Goal: Task Accomplishment & Management: Manage account settings

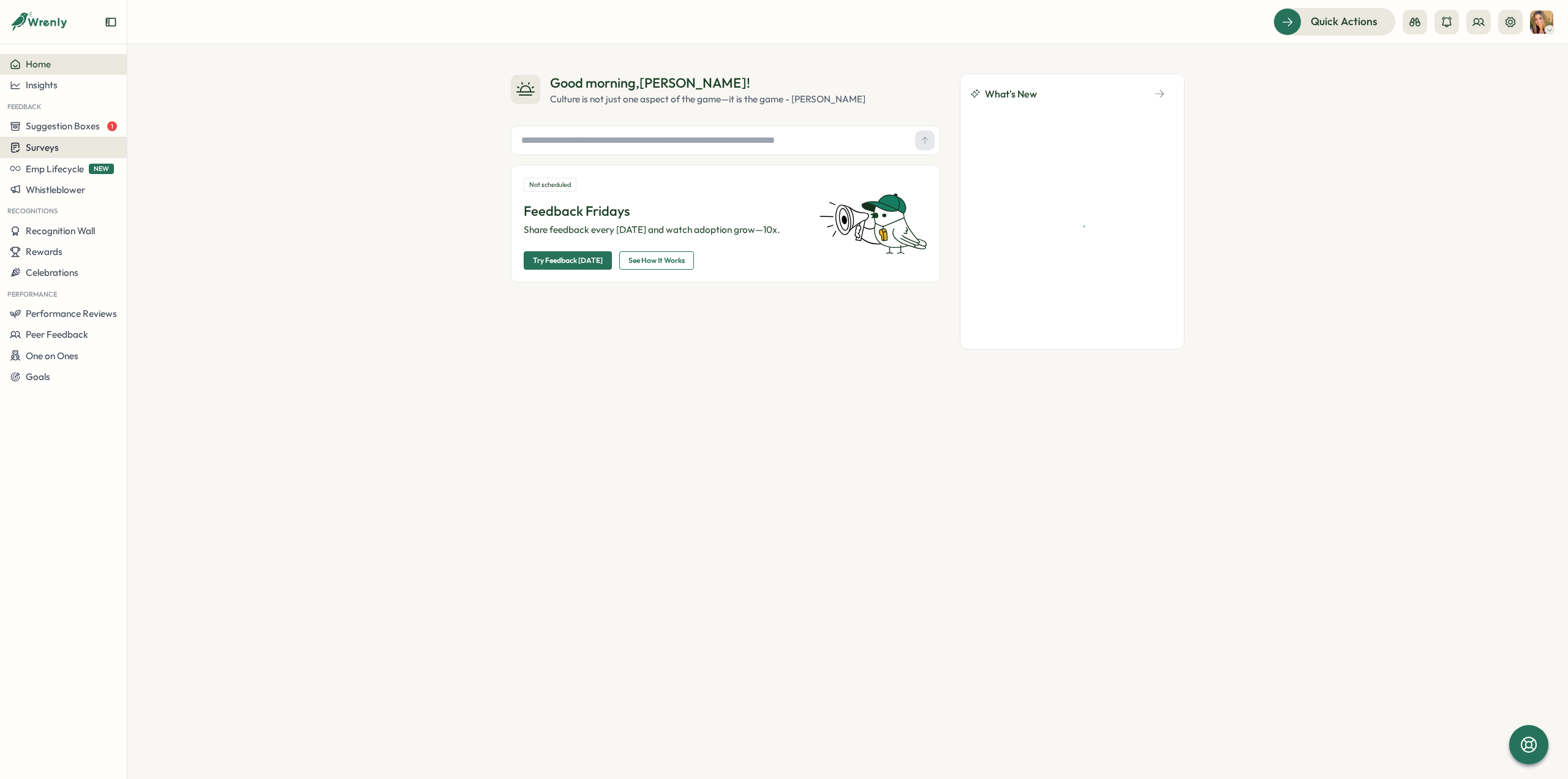
click at [68, 150] on div "Surveys" at bounding box center [64, 147] width 107 height 11
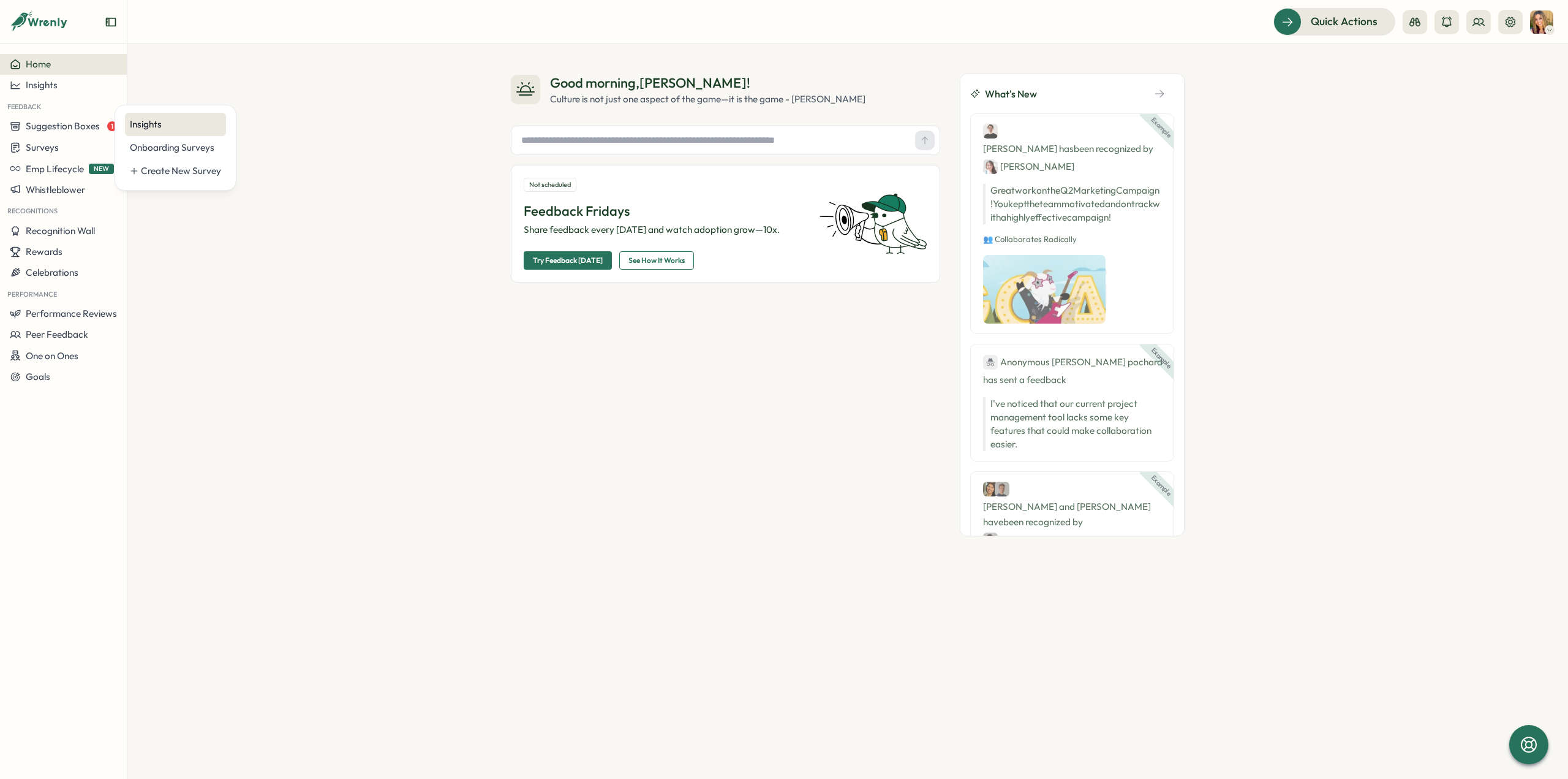
click at [159, 128] on div "Insights" at bounding box center [175, 124] width 91 height 13
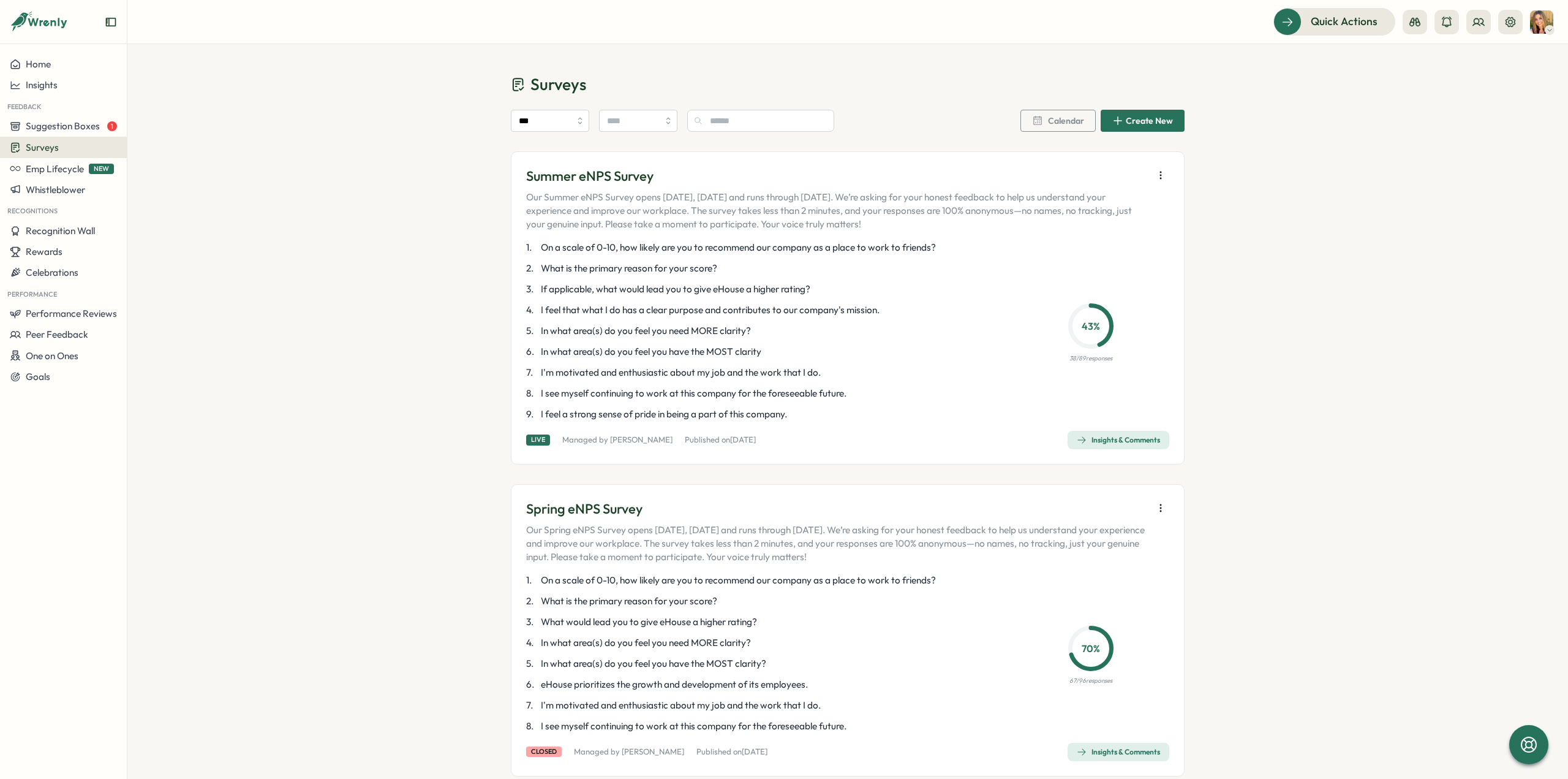
click at [1159, 173] on icon "button" at bounding box center [1160, 175] width 12 height 12
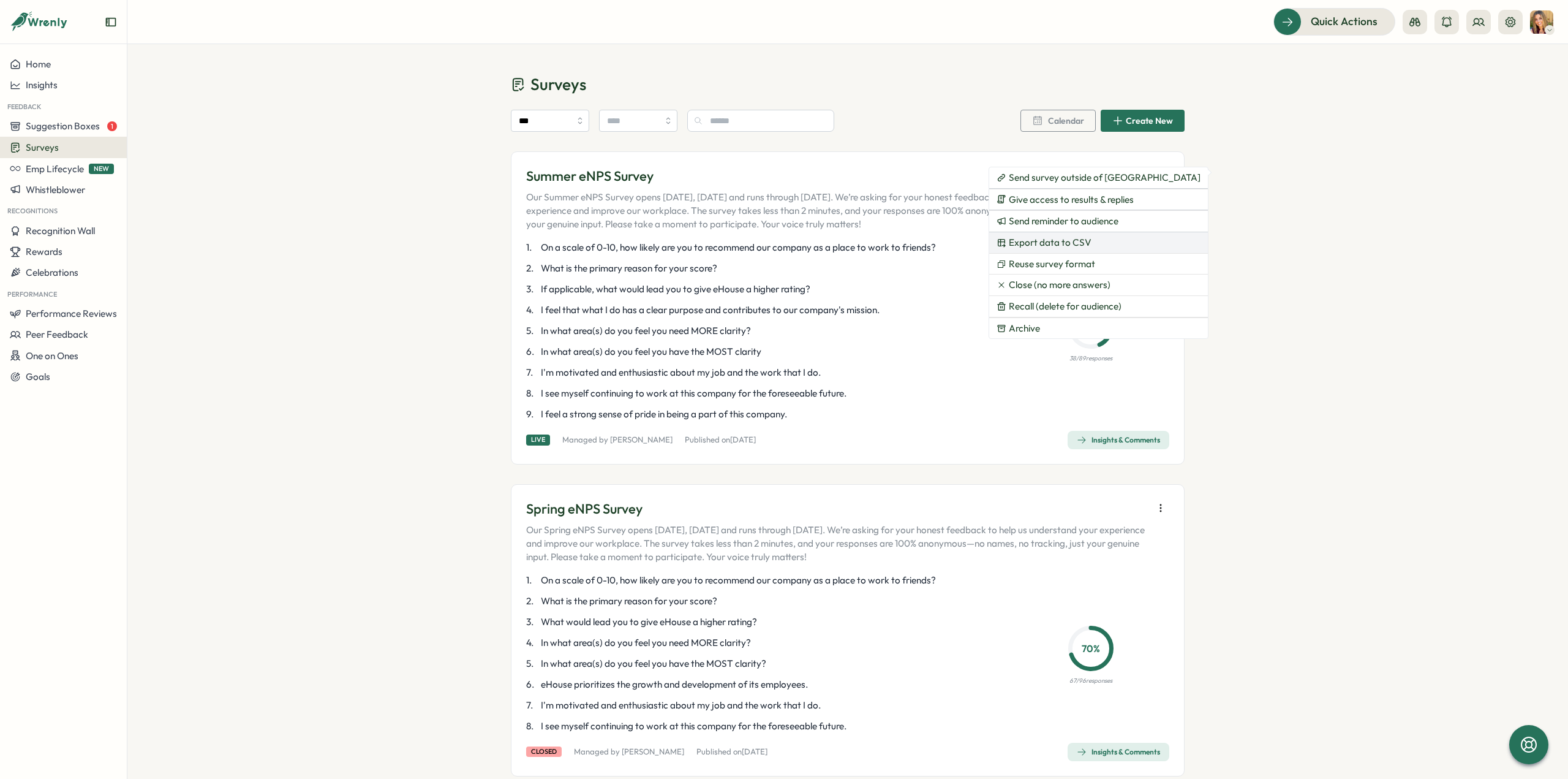
click at [1064, 242] on span "Export data to CSV" at bounding box center [1050, 242] width 83 height 11
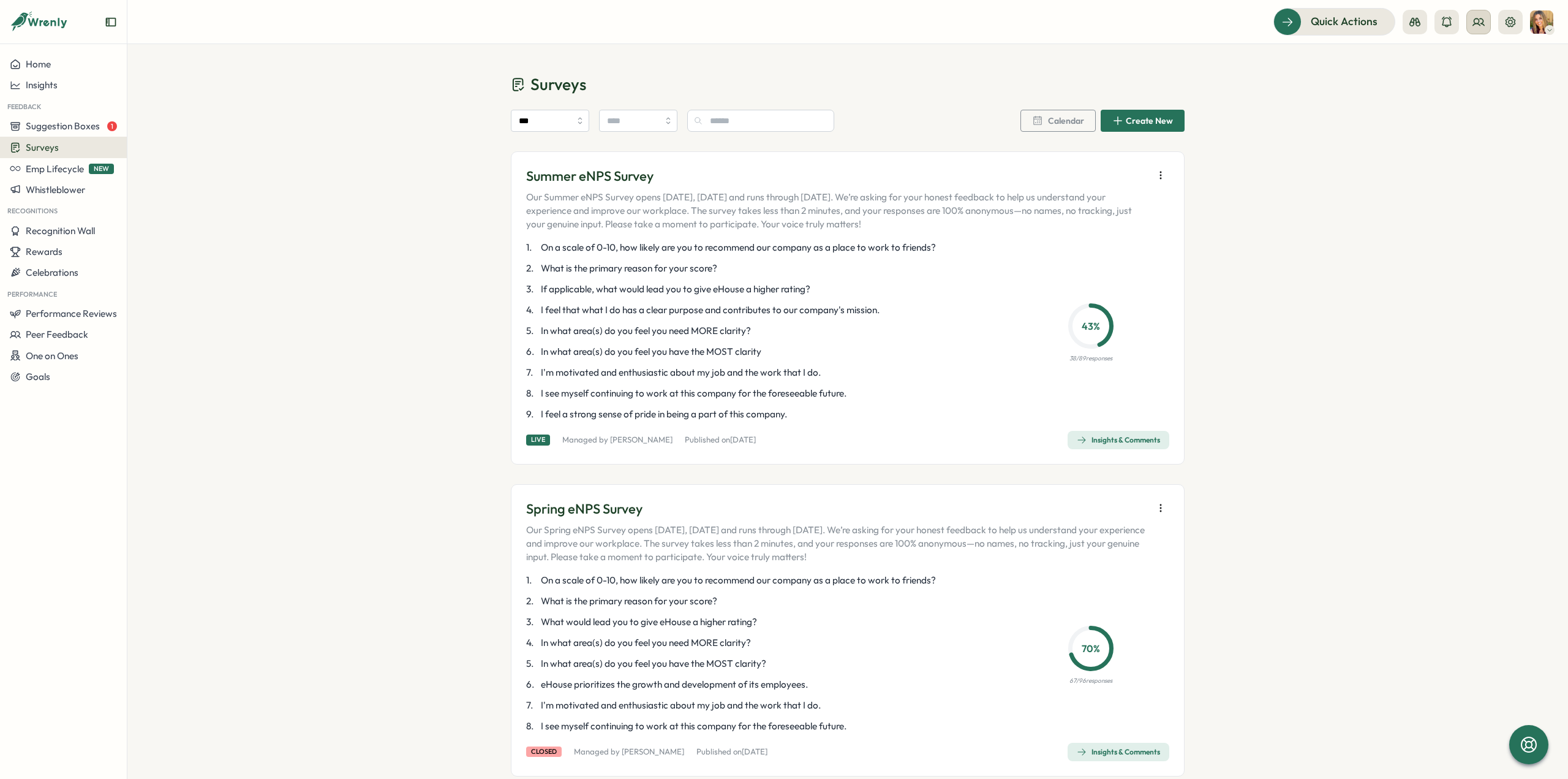
click at [1484, 20] on icon at bounding box center [1478, 21] width 12 height 12
click at [1471, 58] on div "Org Members" at bounding box center [1480, 60] width 77 height 13
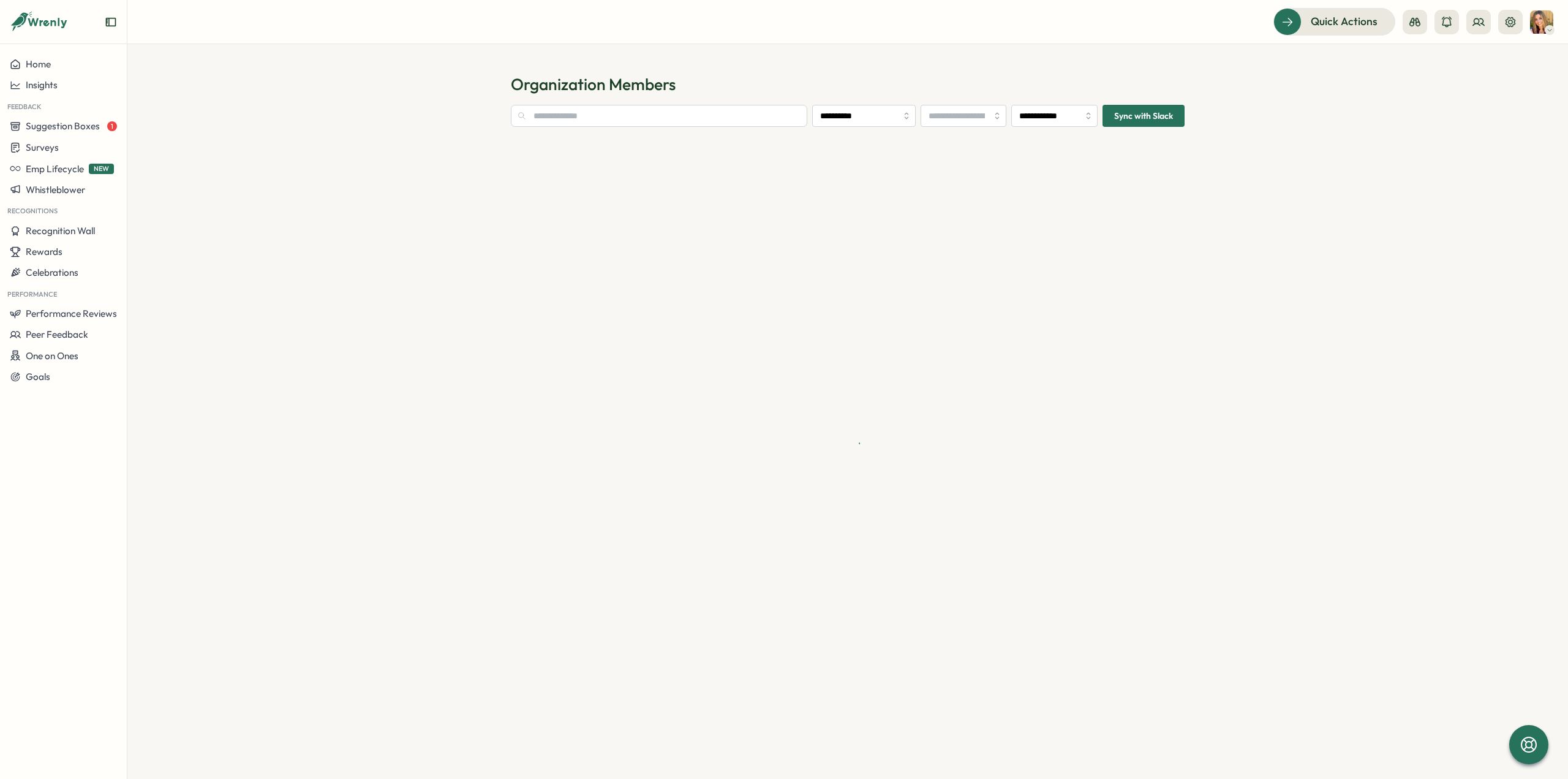
type input "**********"
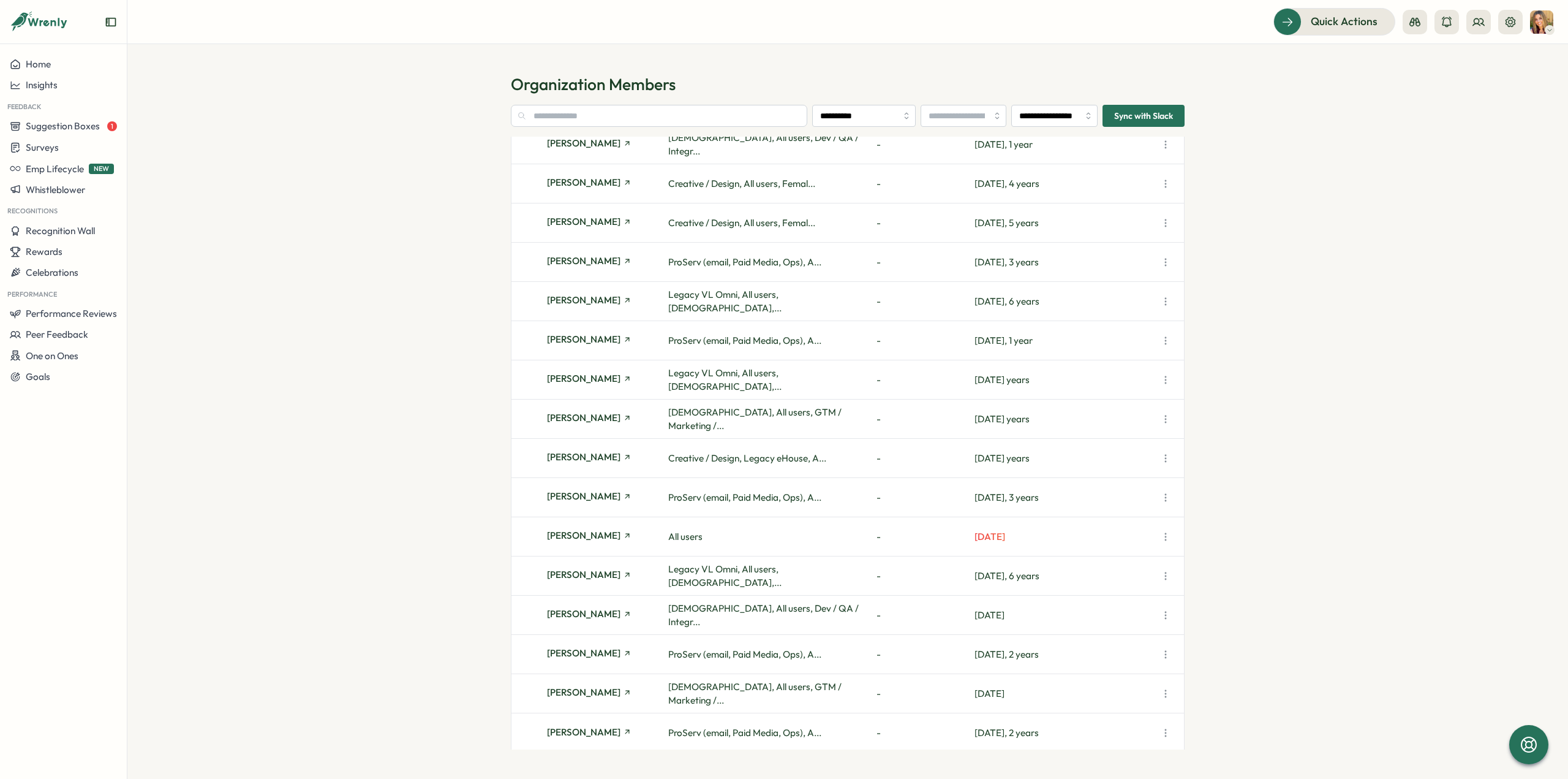
scroll to position [2162, 0]
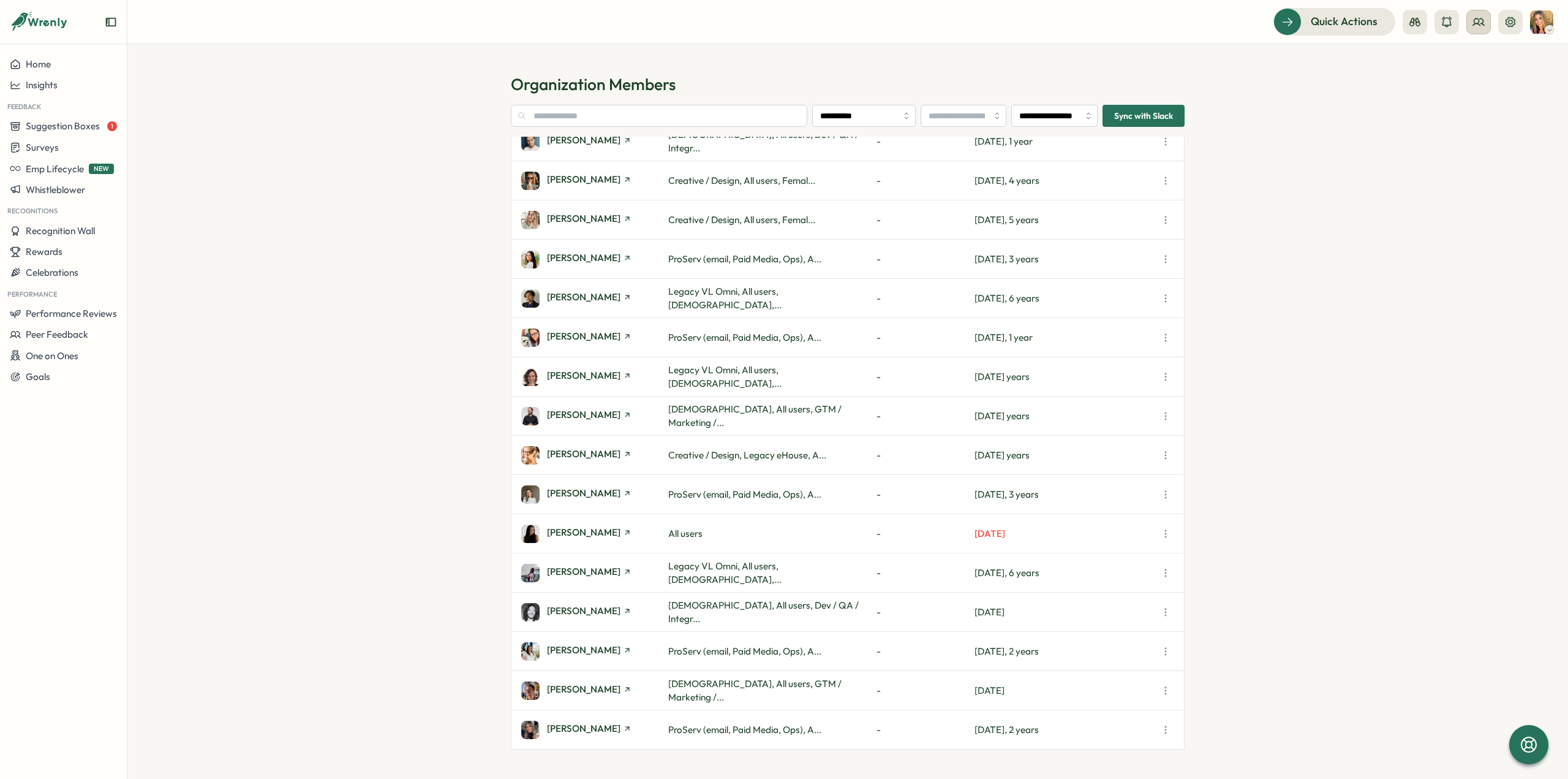
click at [1482, 25] on icon at bounding box center [1478, 21] width 12 height 12
click at [1482, 89] on div "User Groups" at bounding box center [1480, 83] width 77 height 13
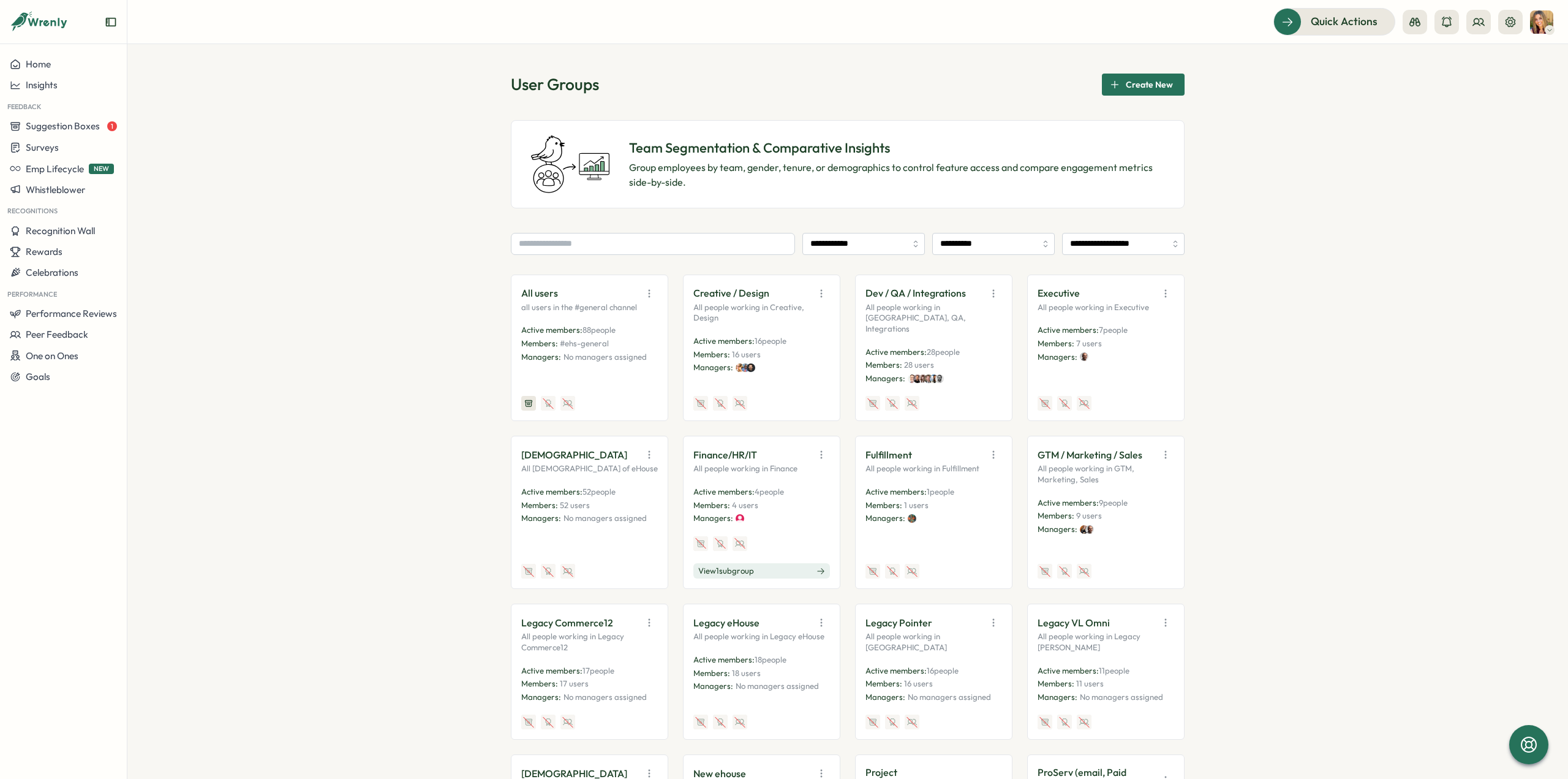
click at [648, 451] on icon "button" at bounding box center [648, 455] width 1 height 7
click at [621, 492] on button "Edit" at bounding box center [619, 502] width 77 height 21
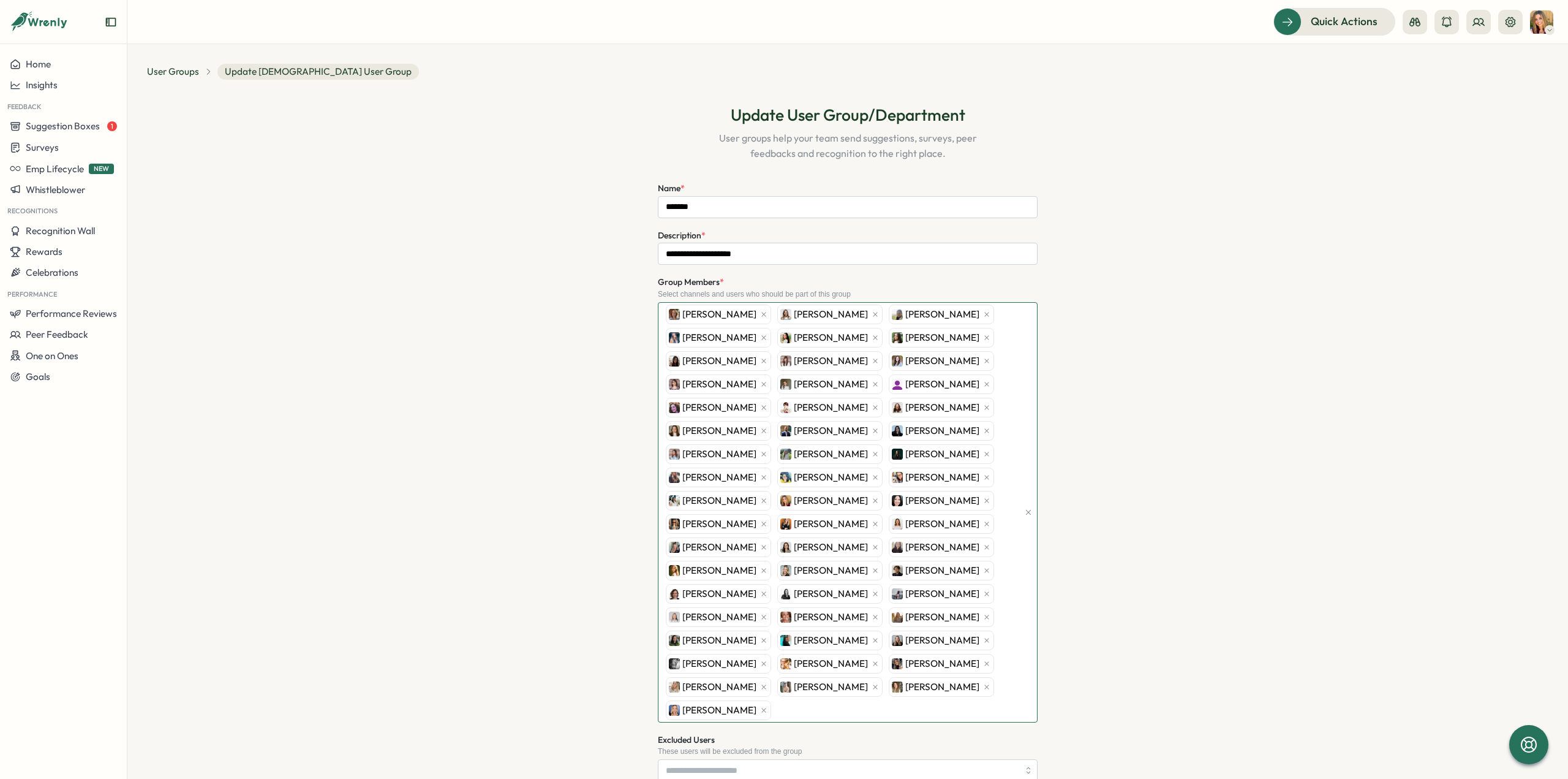
click at [1014, 682] on div "[PERSON_NAME] [PERSON_NAME] [PERSON_NAME] [PERSON_NAME] [PERSON_NAME] [PERSON_N…" at bounding box center [841, 512] width 356 height 419
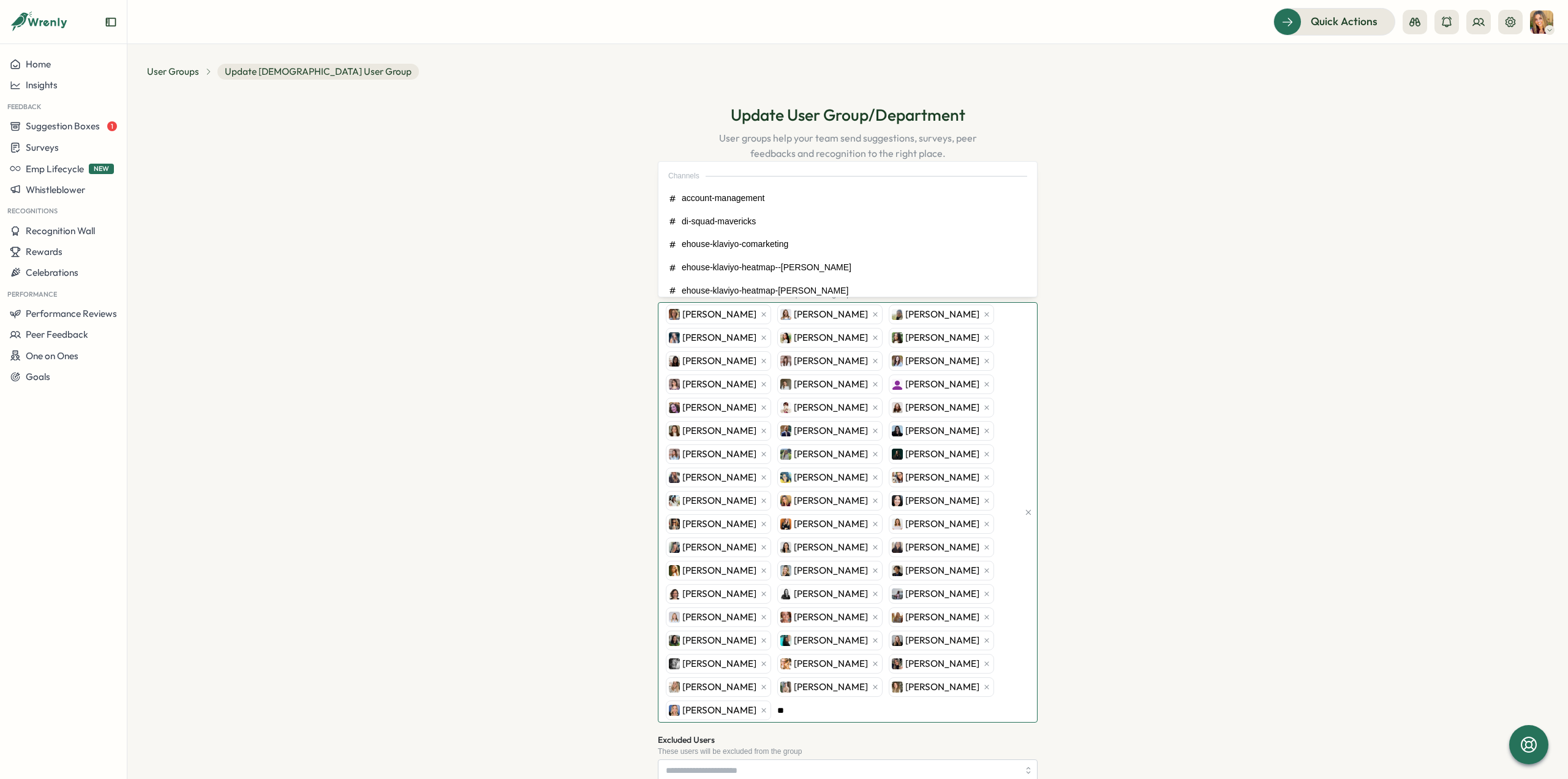
type input "***"
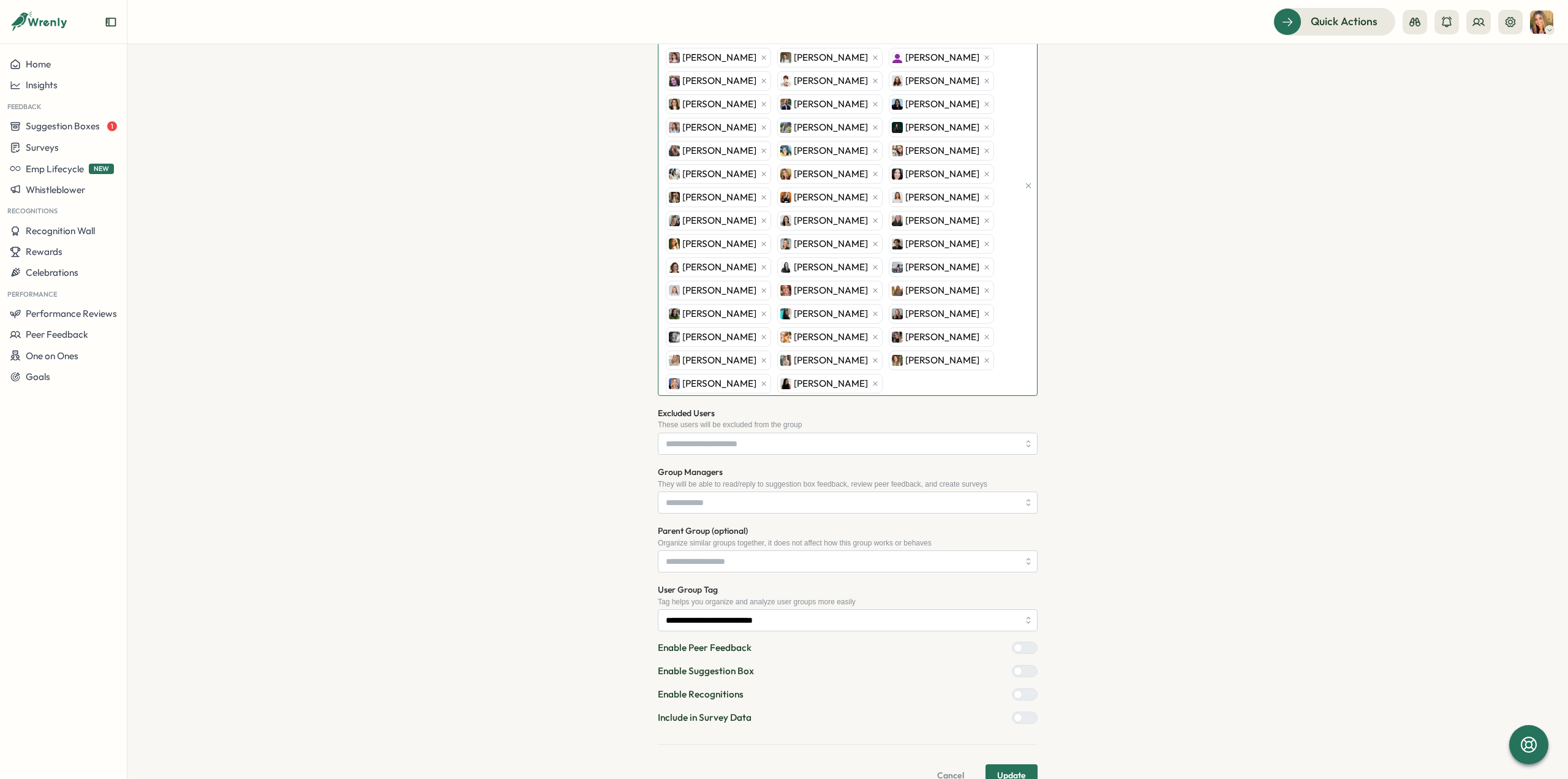
scroll to position [346, 0]
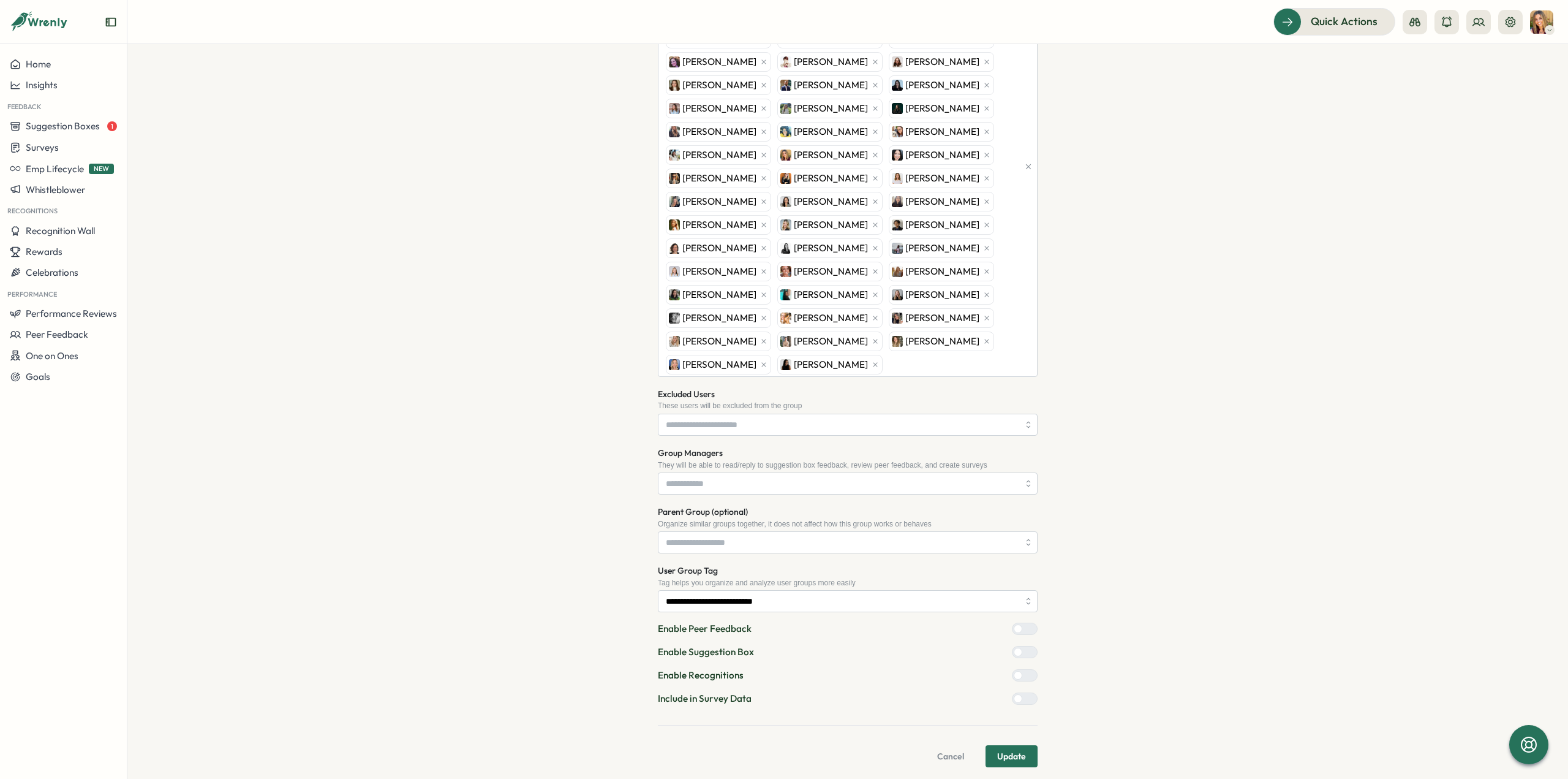
click at [1021, 750] on span "Update" at bounding box center [1012, 756] width 29 height 21
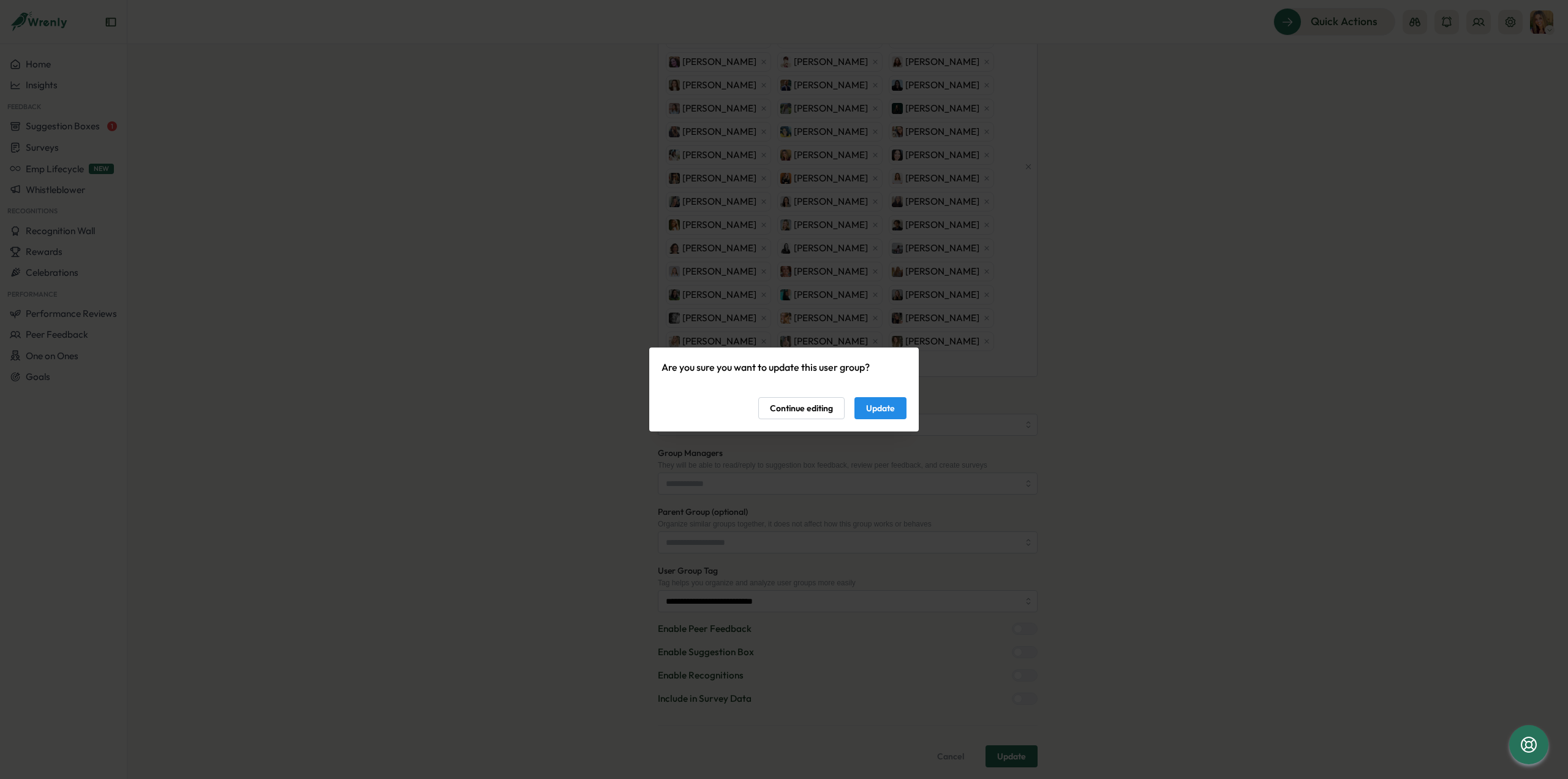
click at [875, 406] on span "Update" at bounding box center [880, 408] width 29 height 21
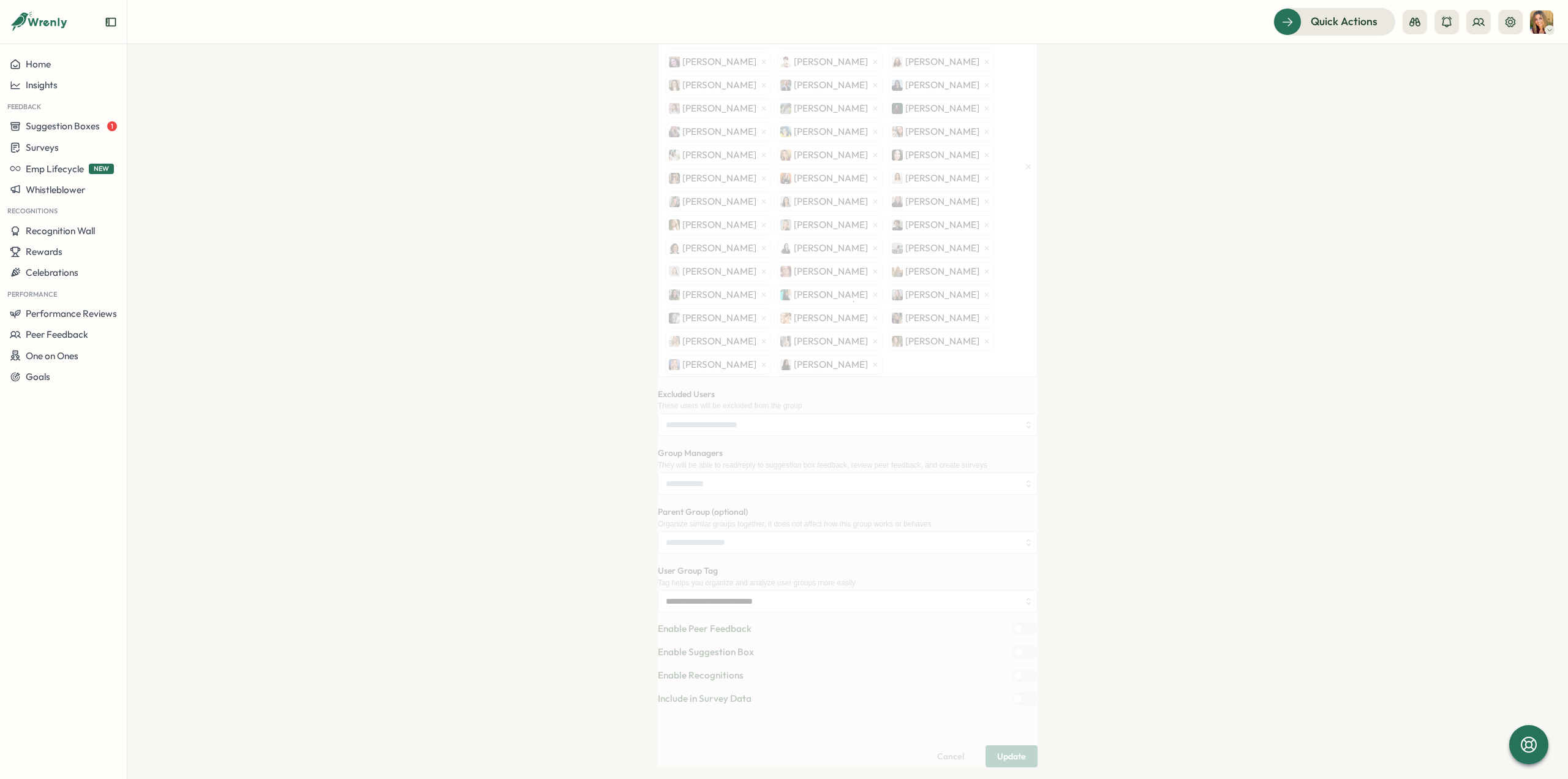
scroll to position [0, 0]
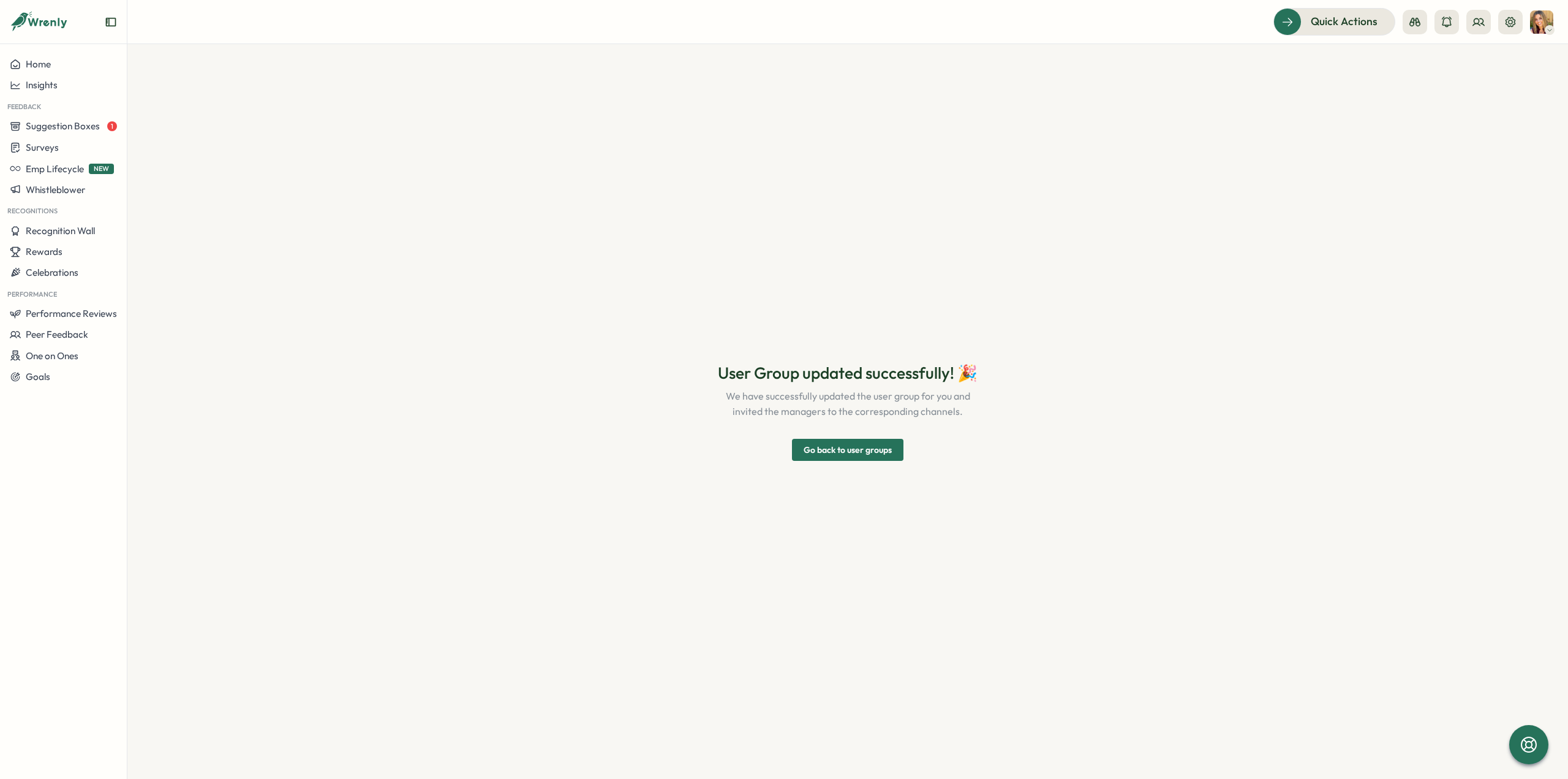
click at [842, 446] on span "Go back to user groups" at bounding box center [848, 450] width 88 height 21
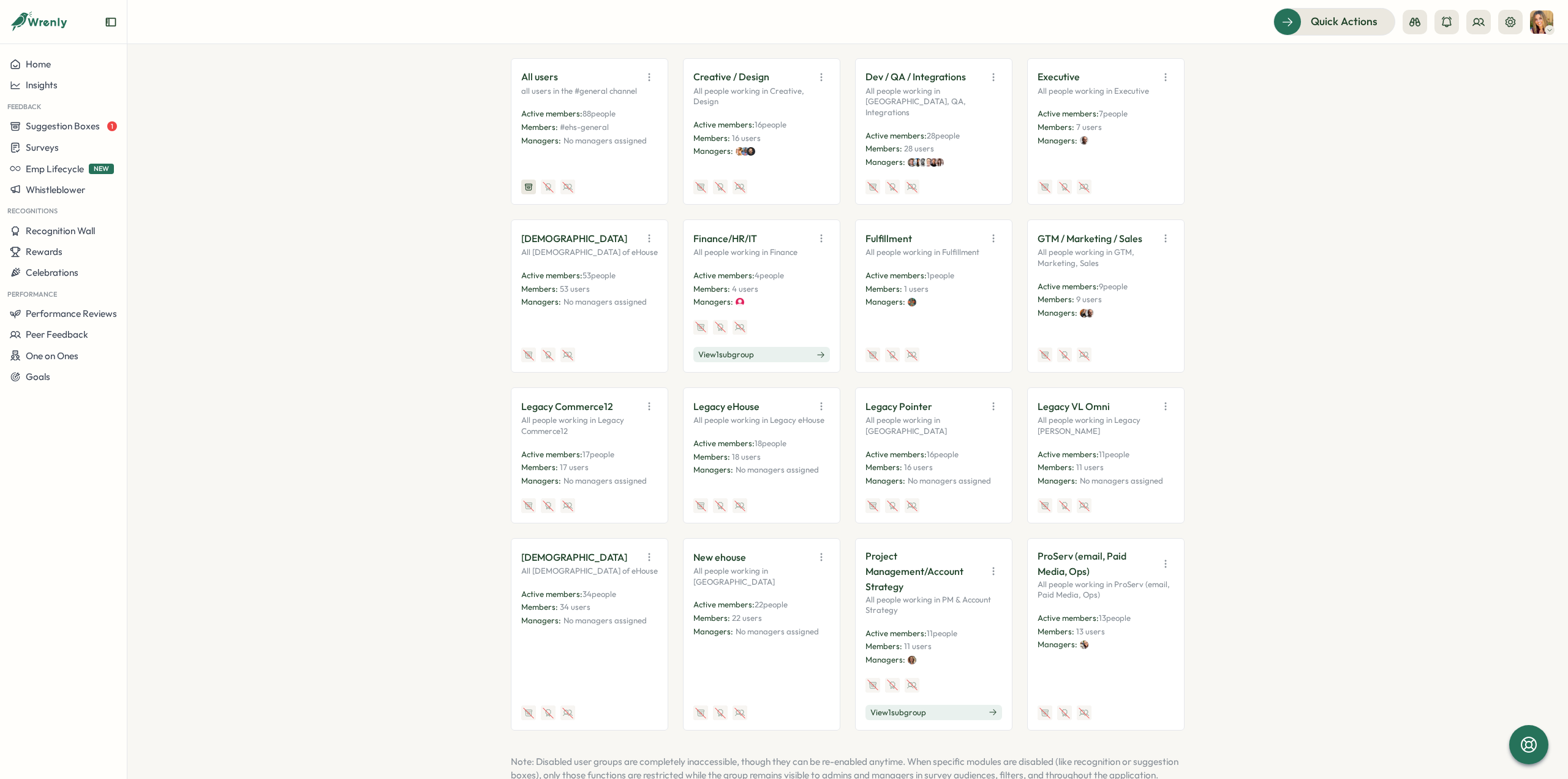
scroll to position [245, 0]
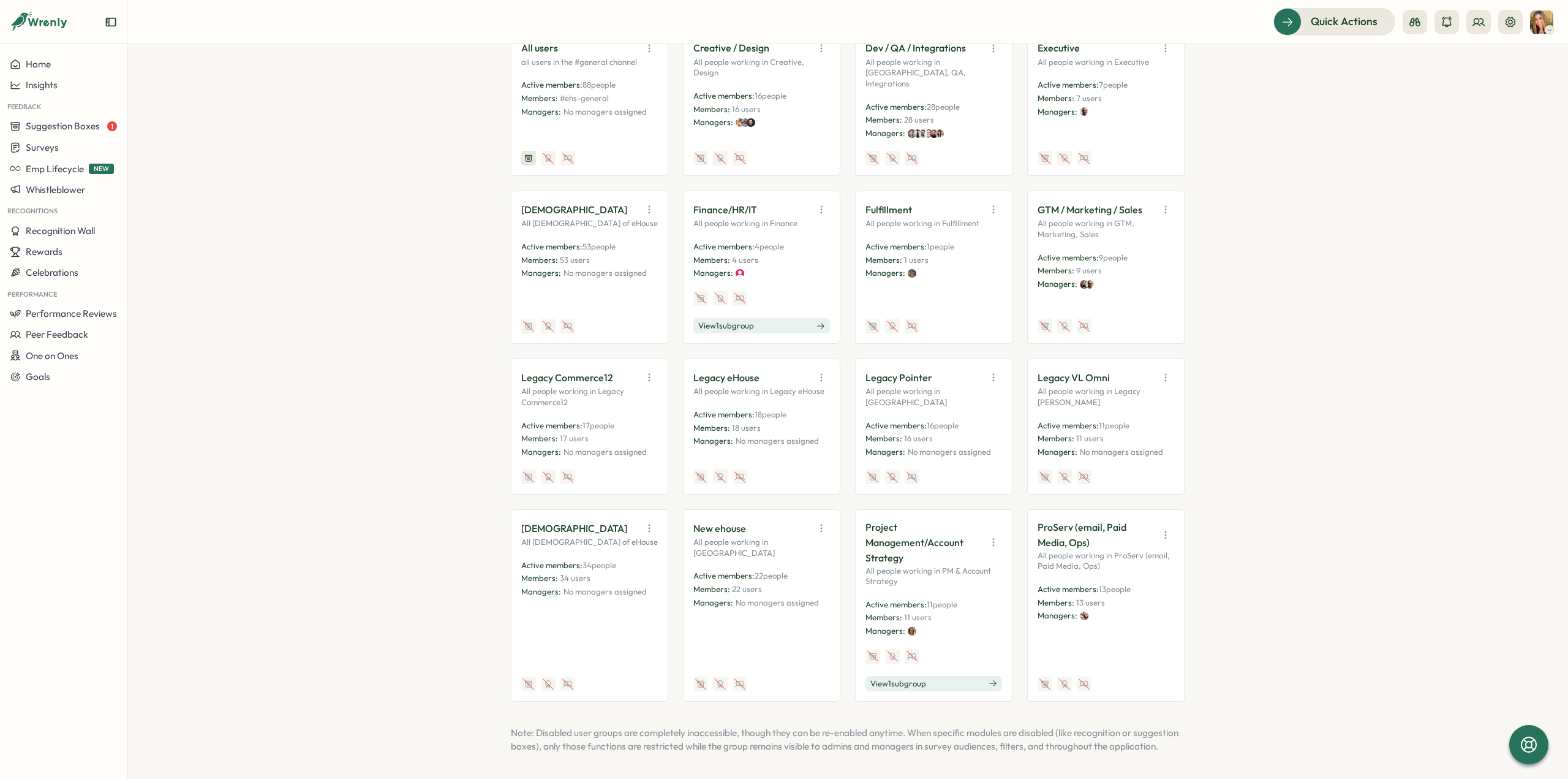
click at [820, 522] on icon "button" at bounding box center [821, 528] width 12 height 12
click at [782, 566] on button "Edit" at bounding box center [791, 576] width 77 height 21
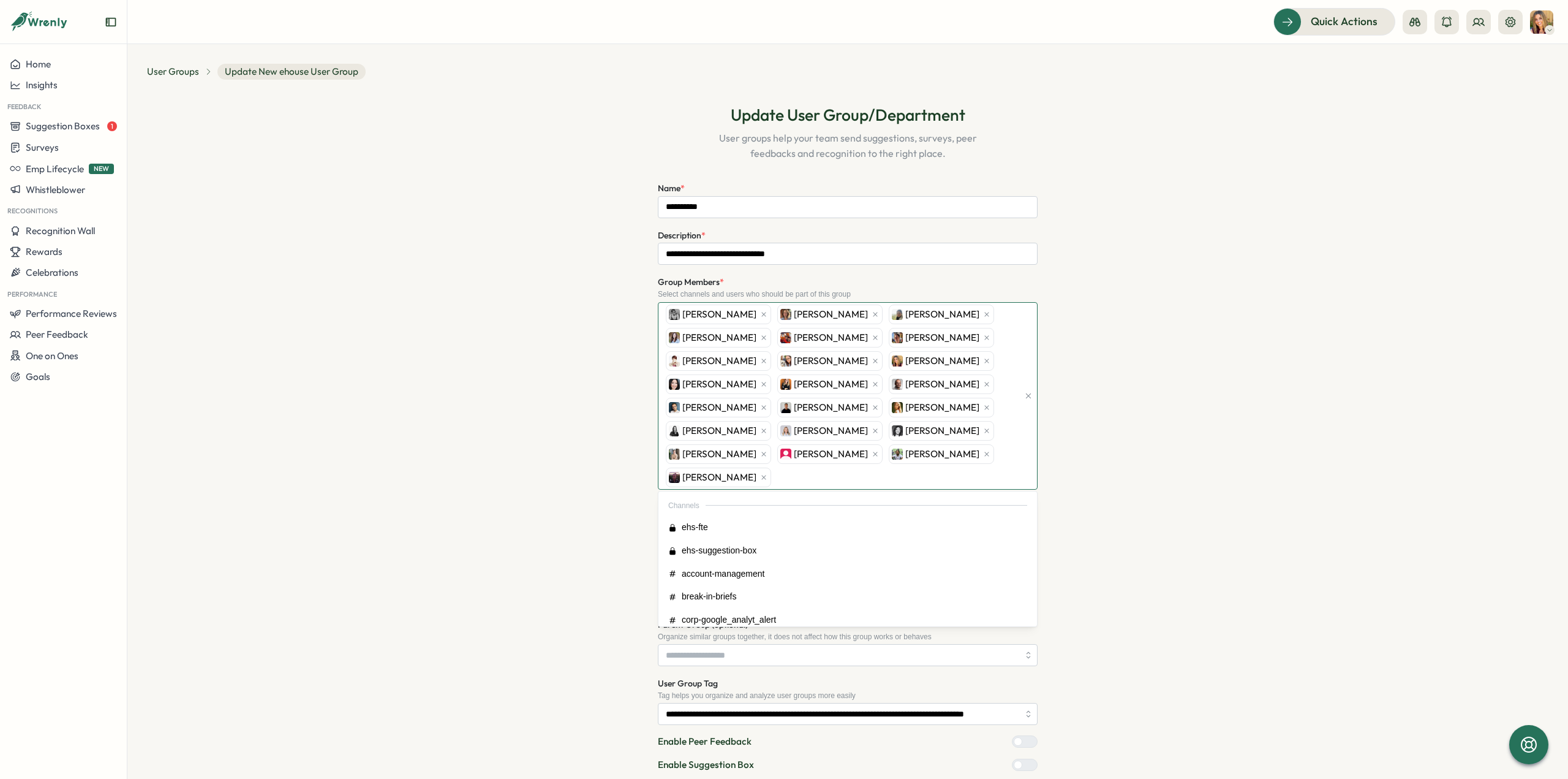
click at [799, 474] on div "[PERSON_NAME] [PERSON_NAME] [PERSON_NAME] [PERSON_NAME] [PERSON_NAME] [PERSON_N…" at bounding box center [841, 396] width 356 height 187
type input "***"
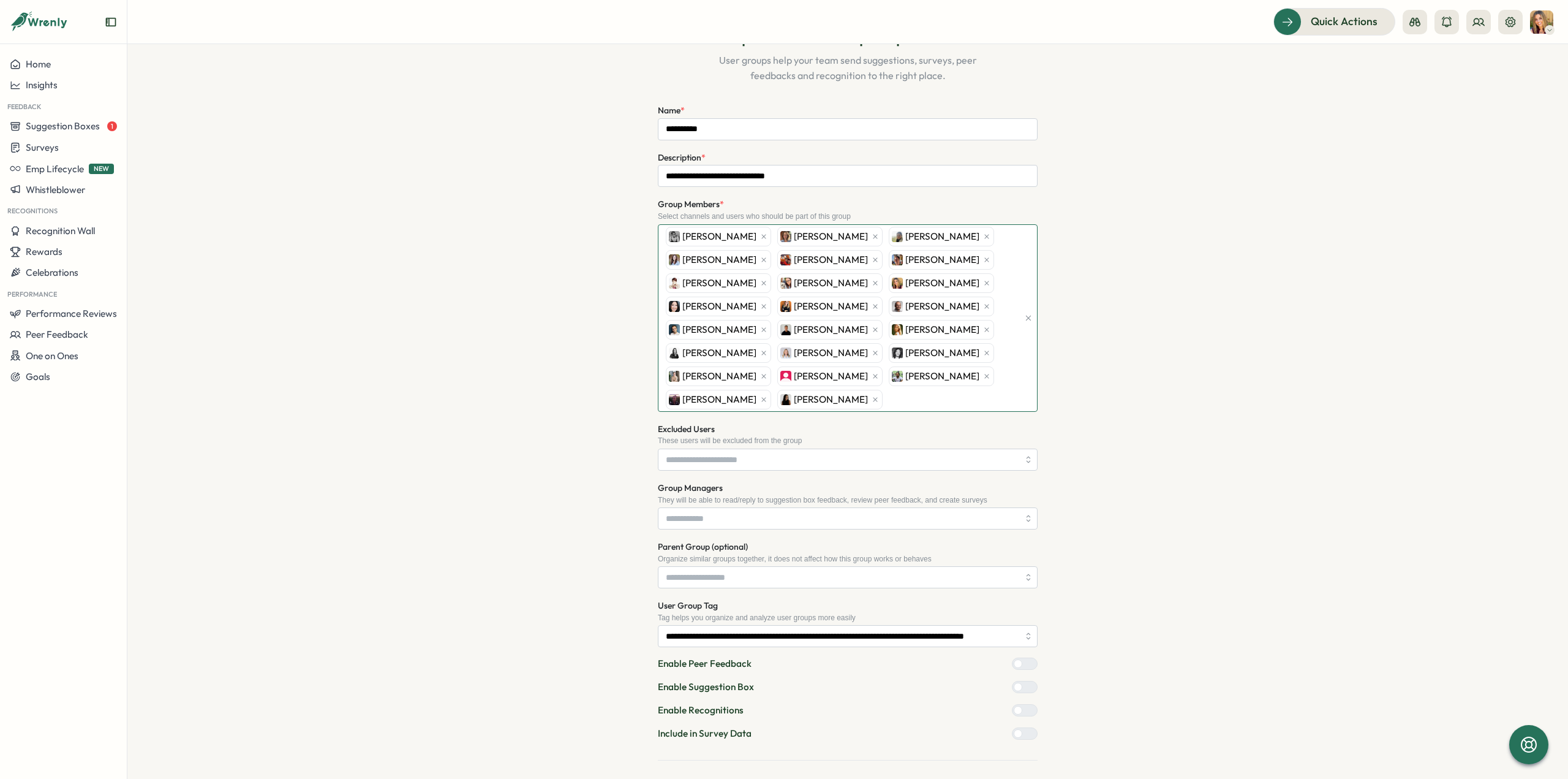
scroll to position [116, 0]
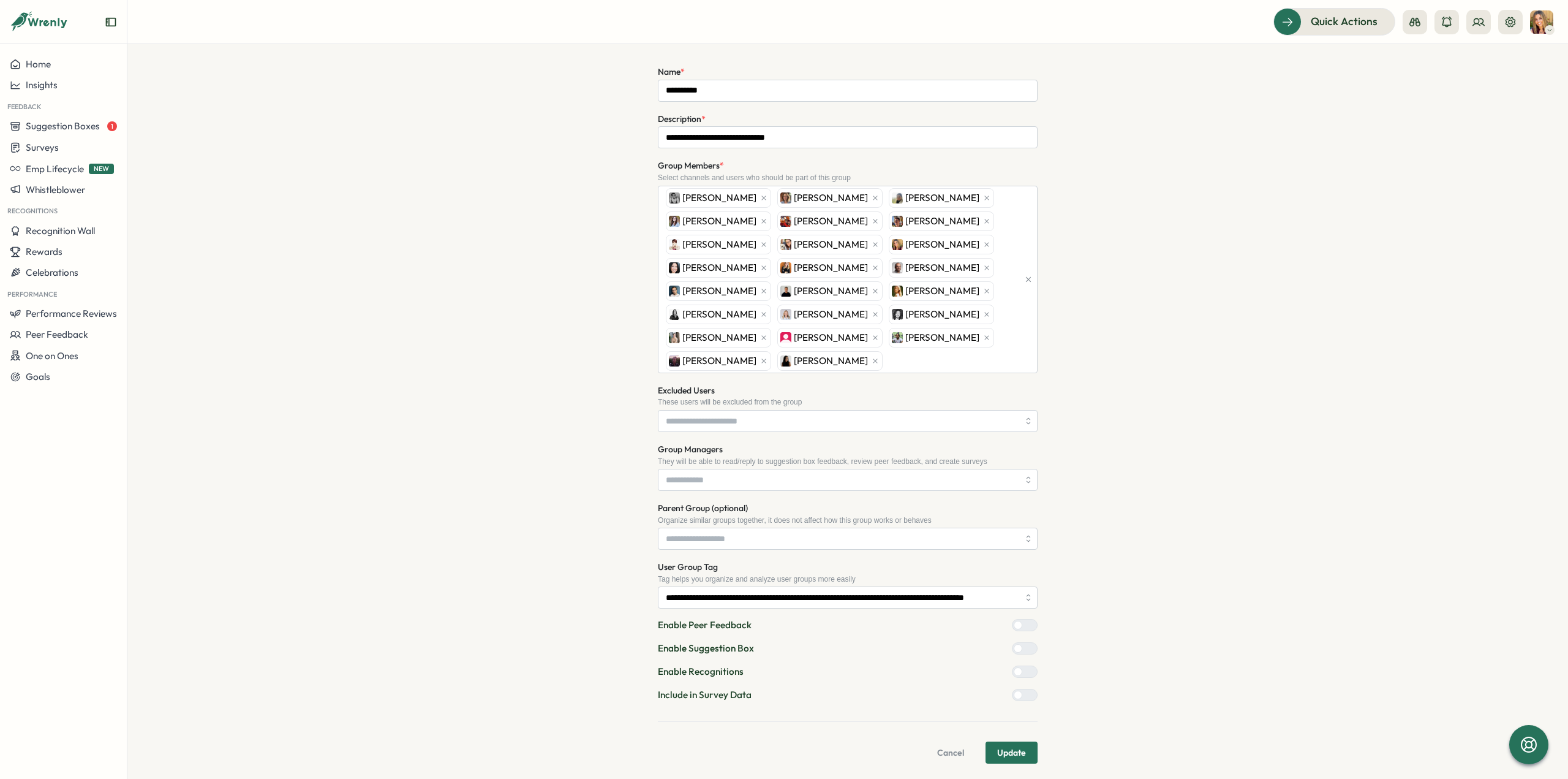
click at [1004, 748] on span "Update" at bounding box center [1012, 752] width 29 height 21
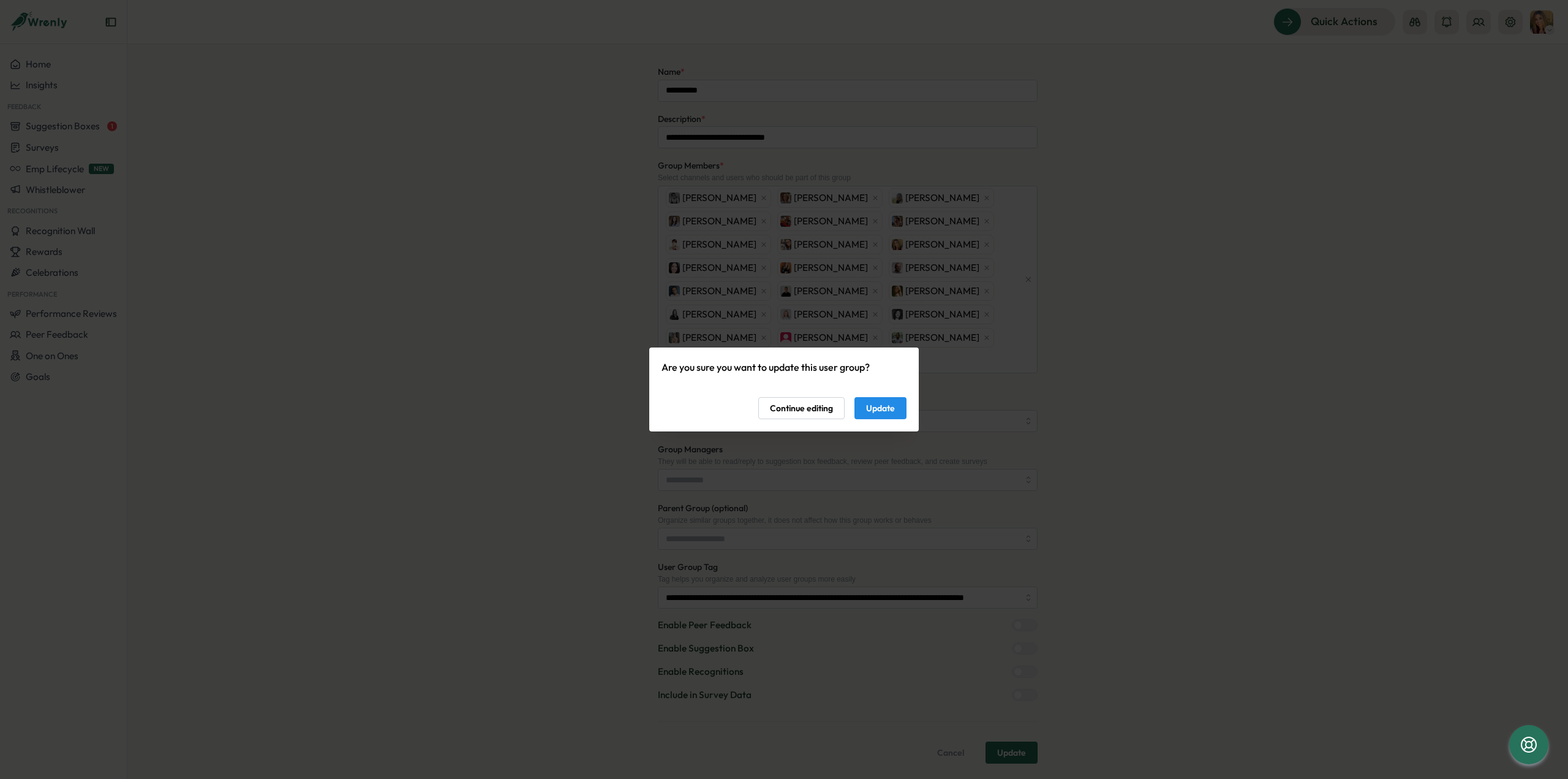
click at [885, 408] on span "Update" at bounding box center [880, 408] width 29 height 21
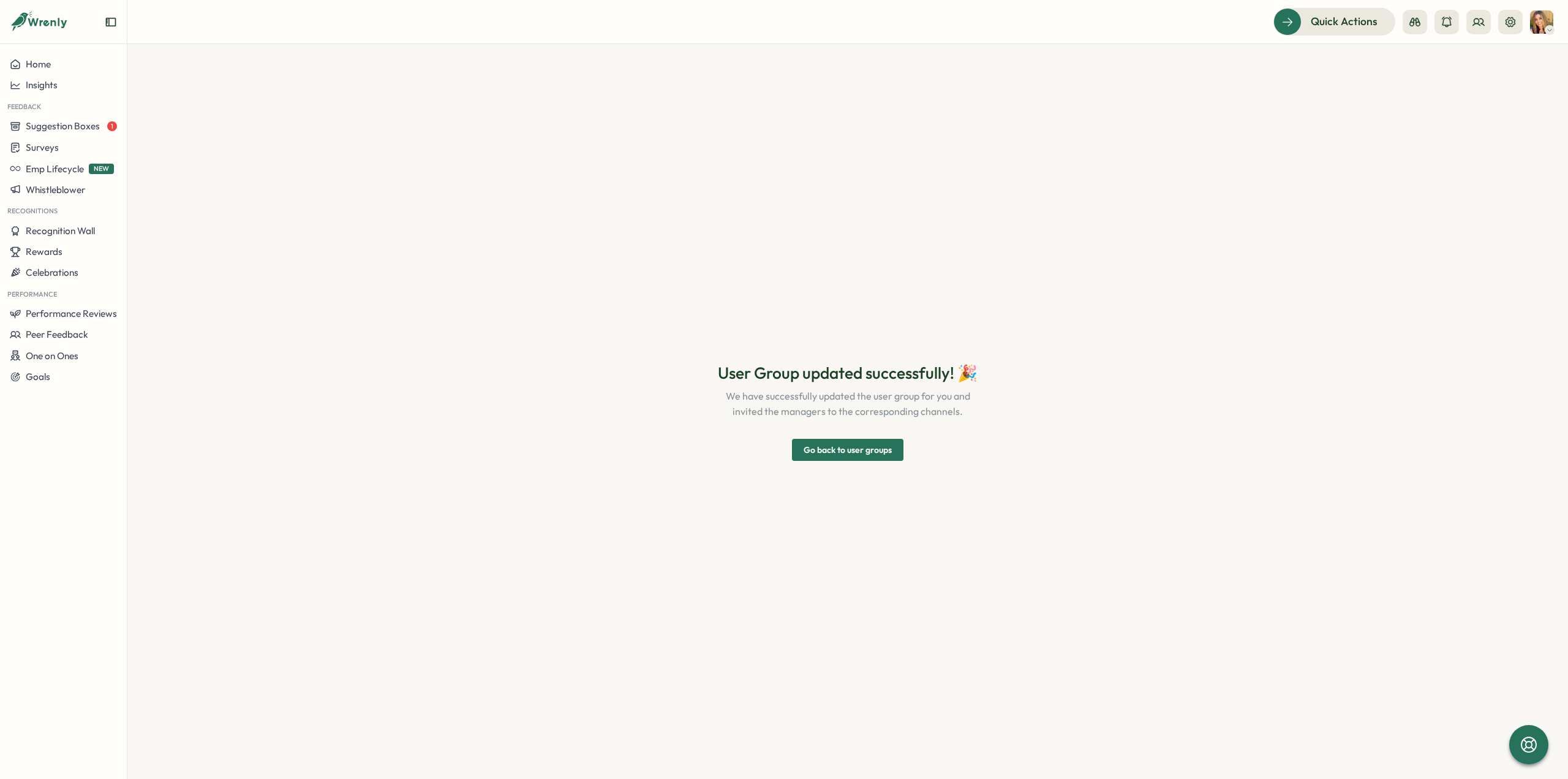
scroll to position [0, 0]
click at [864, 448] on span "Go back to user groups" at bounding box center [848, 450] width 88 height 21
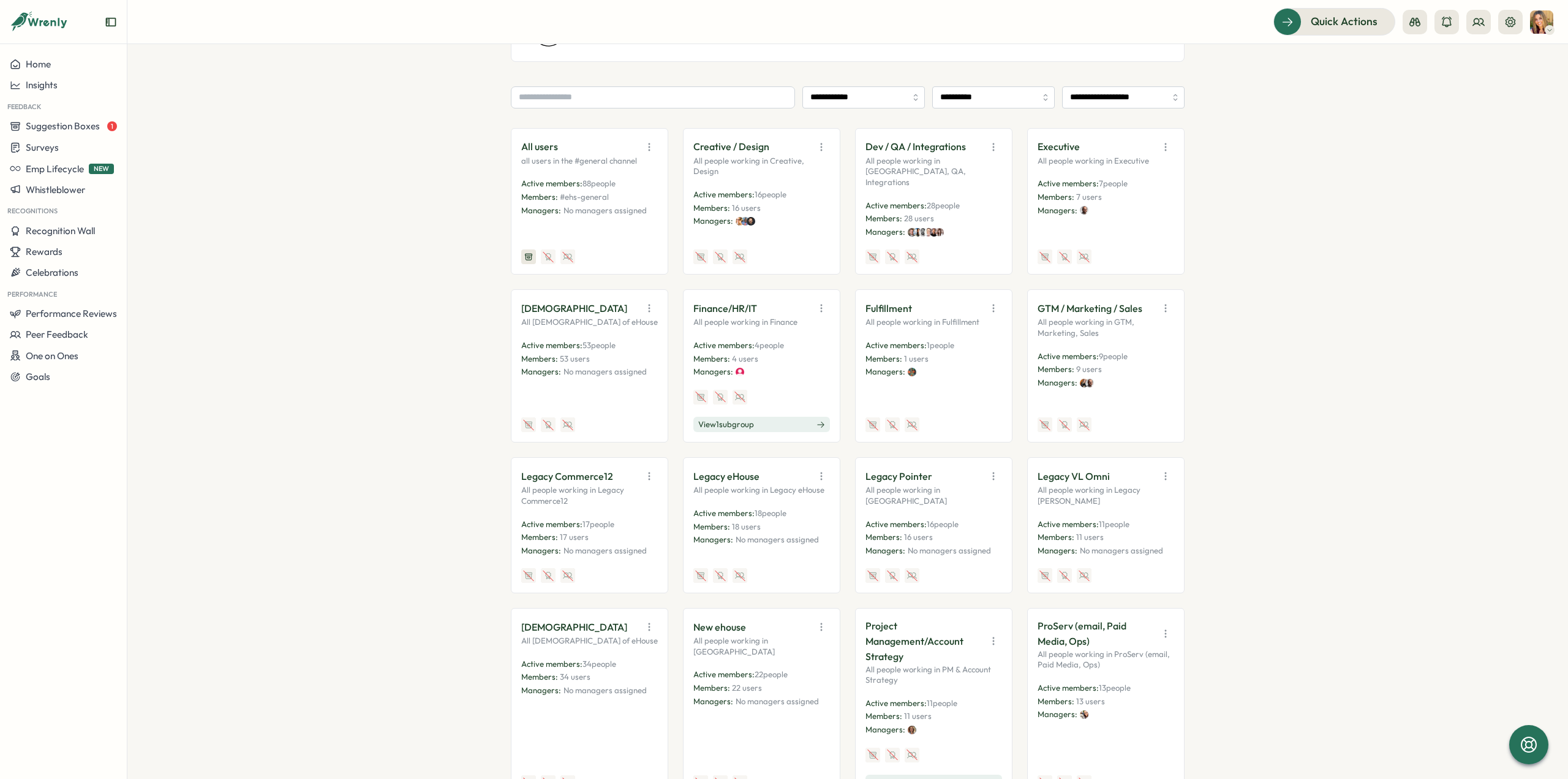
scroll to position [249, 0]
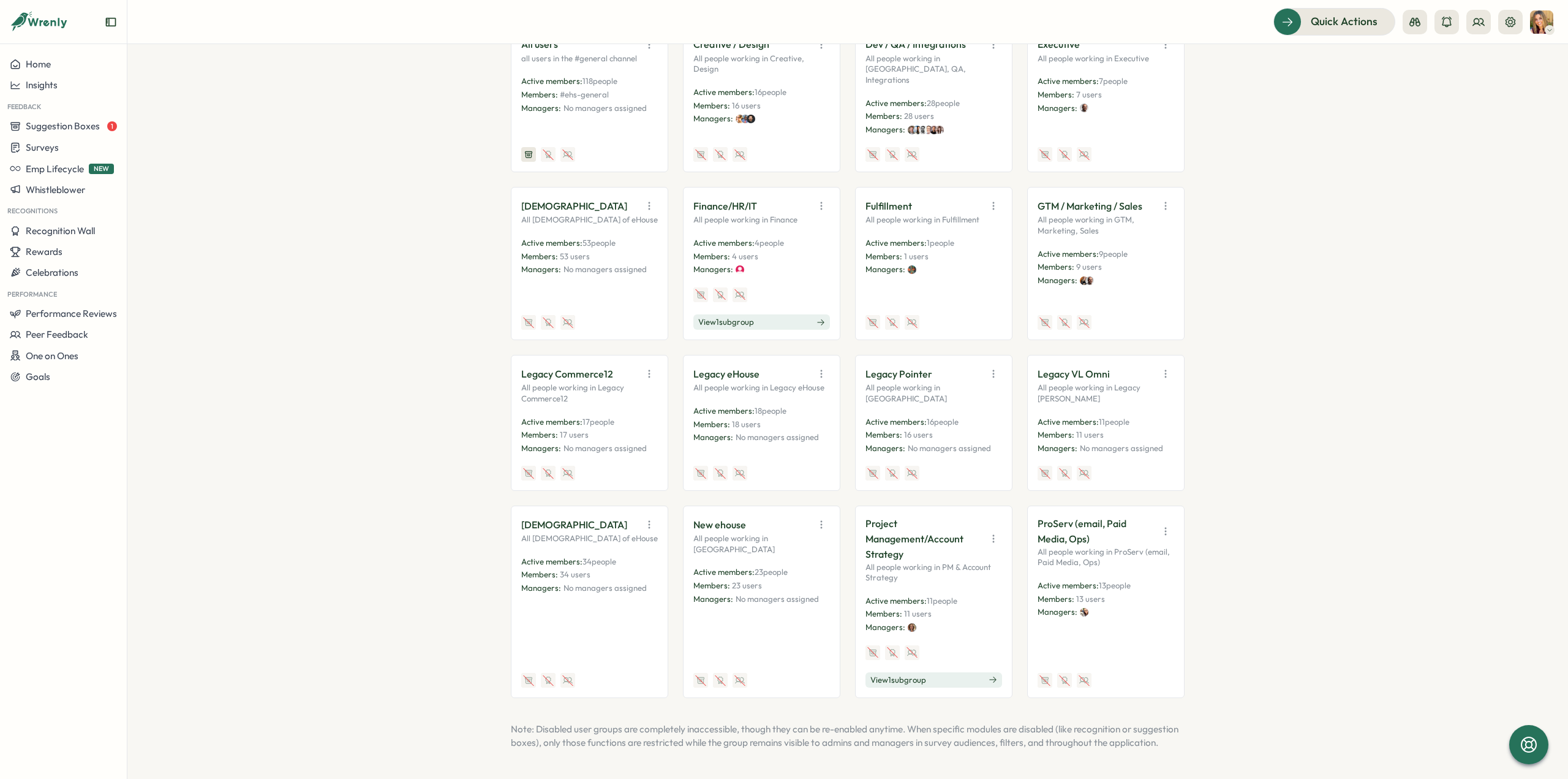
click at [1165, 527] on icon "button" at bounding box center [1165, 531] width 1 height 7
click at [1146, 568] on button "Edit" at bounding box center [1135, 579] width 77 height 21
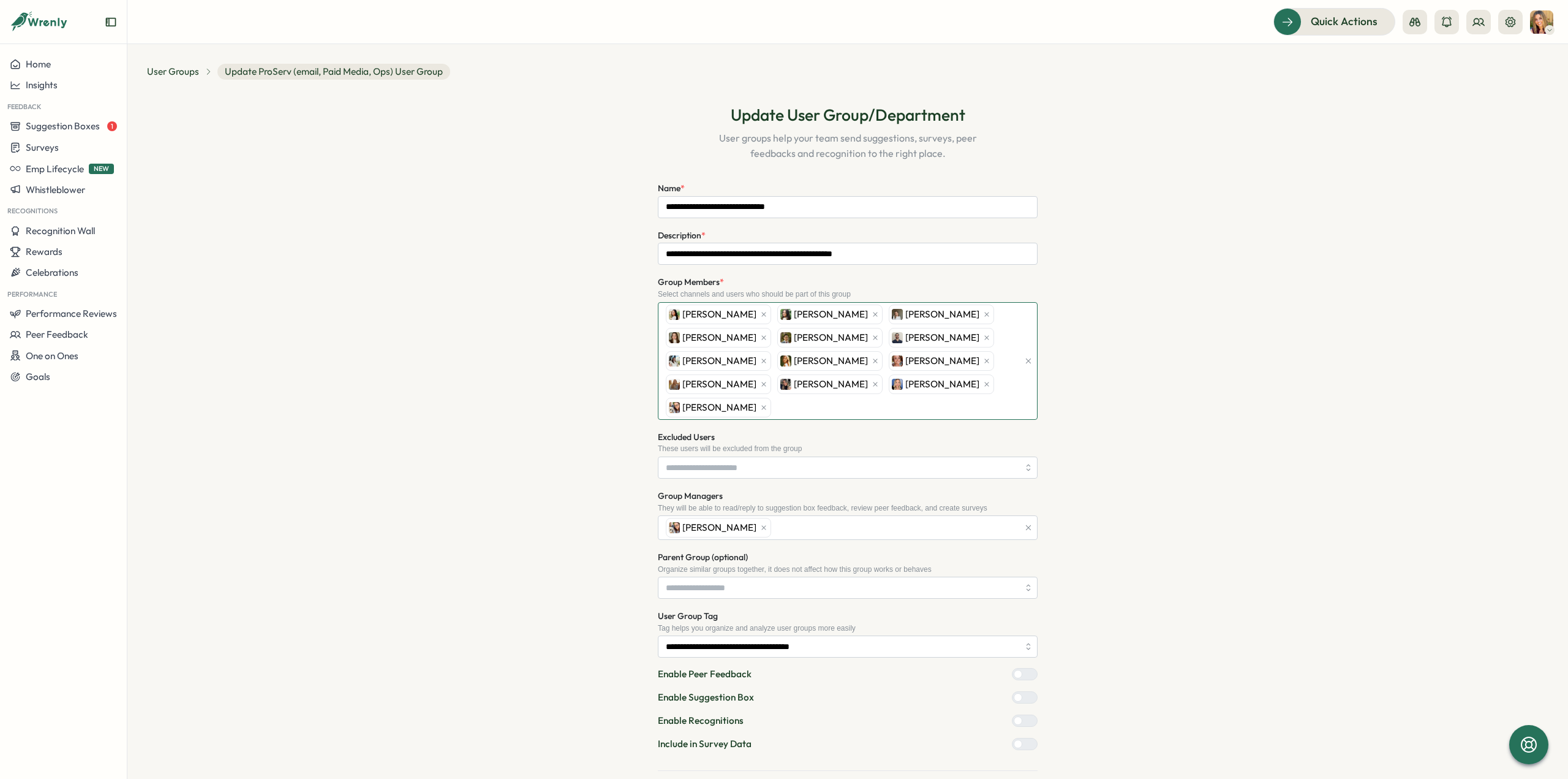
click at [832, 406] on div "[PERSON_NAME] [PERSON_NAME] [PERSON_NAME] [PERSON_NAME] [PERSON_NAME] [PERSON_N…" at bounding box center [841, 361] width 356 height 116
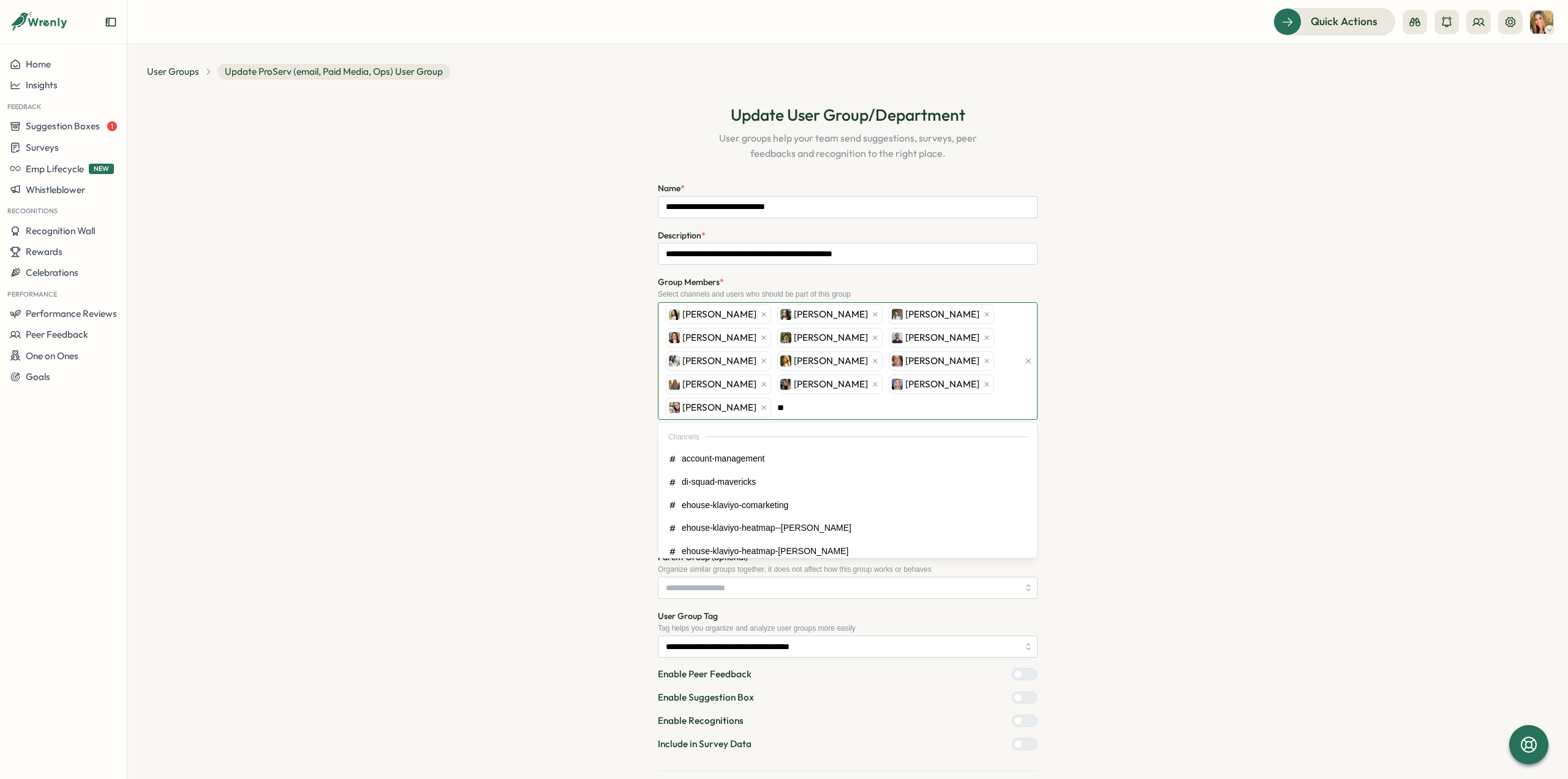
type input "***"
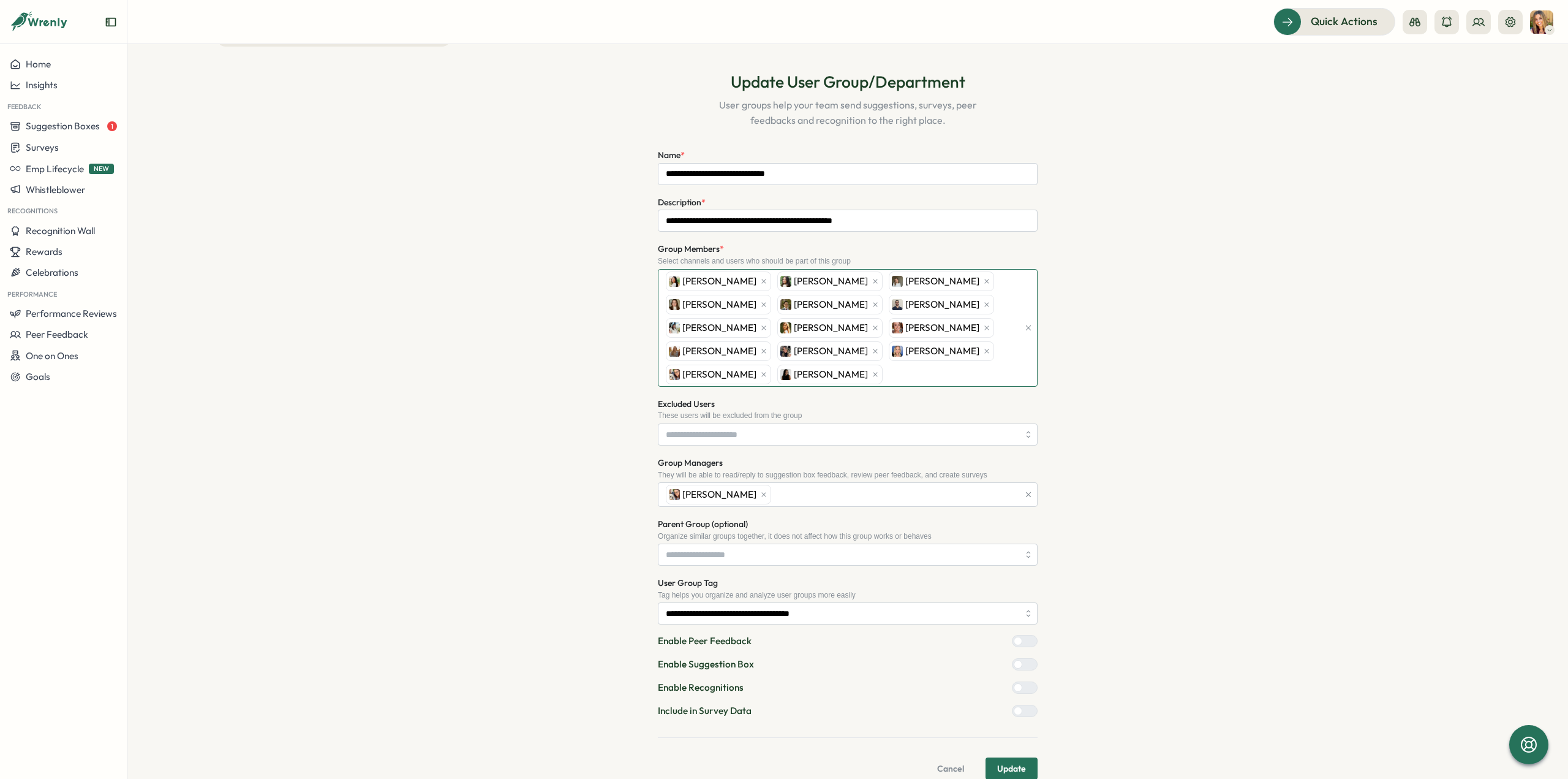
scroll to position [50, 0]
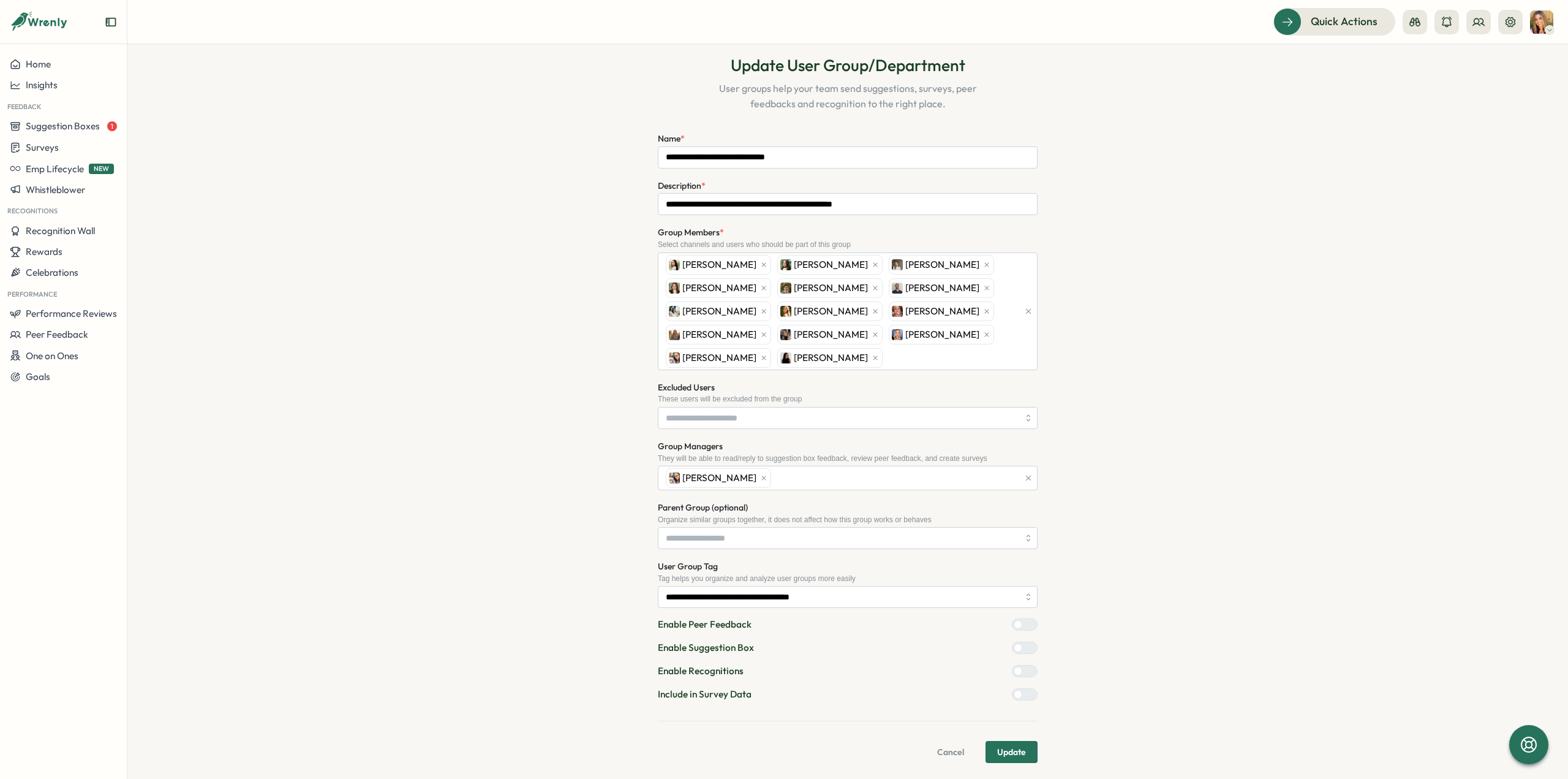
click at [1009, 749] on span "Update" at bounding box center [1012, 752] width 29 height 21
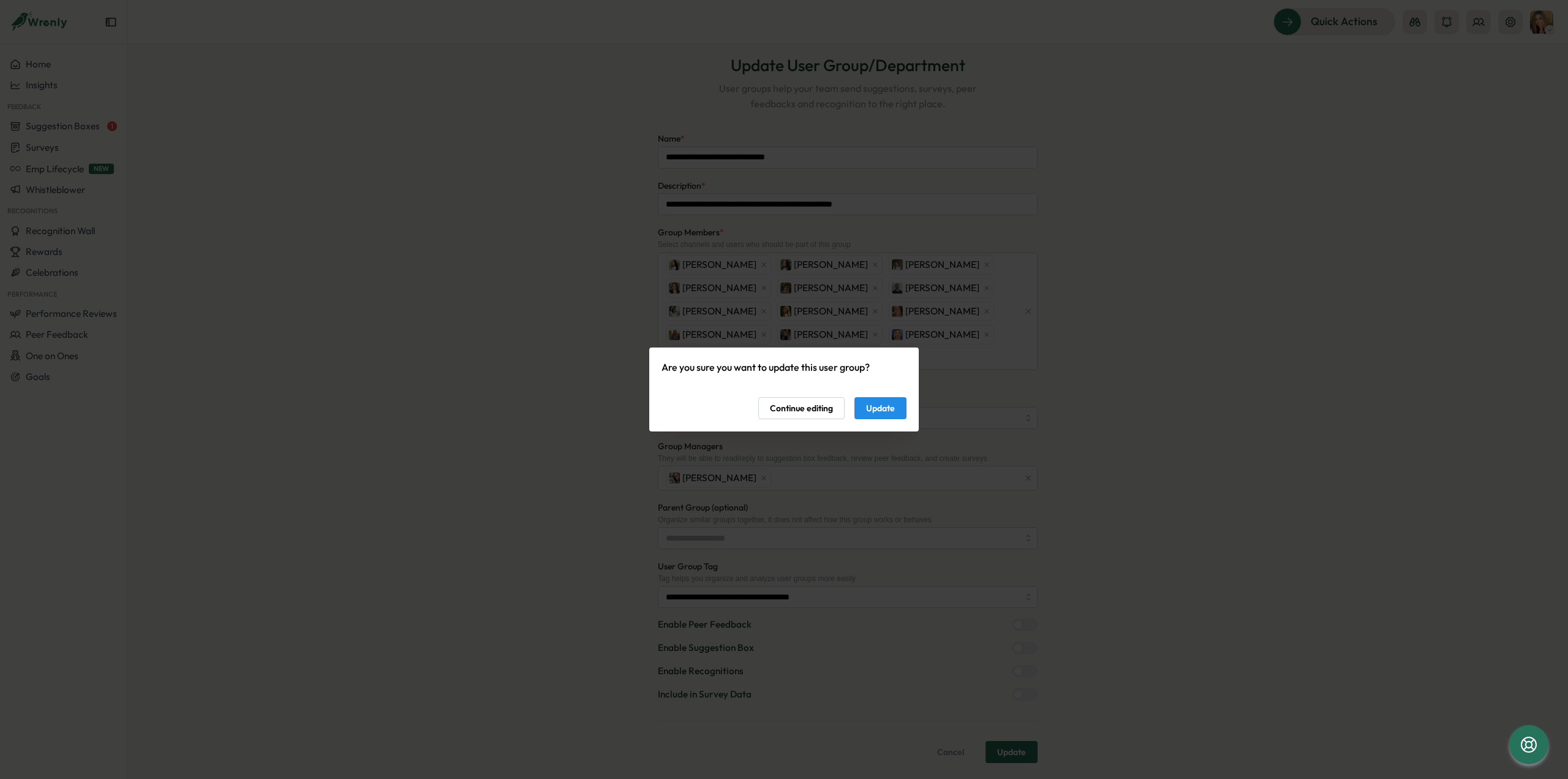
click at [888, 408] on span "Update" at bounding box center [880, 408] width 29 height 21
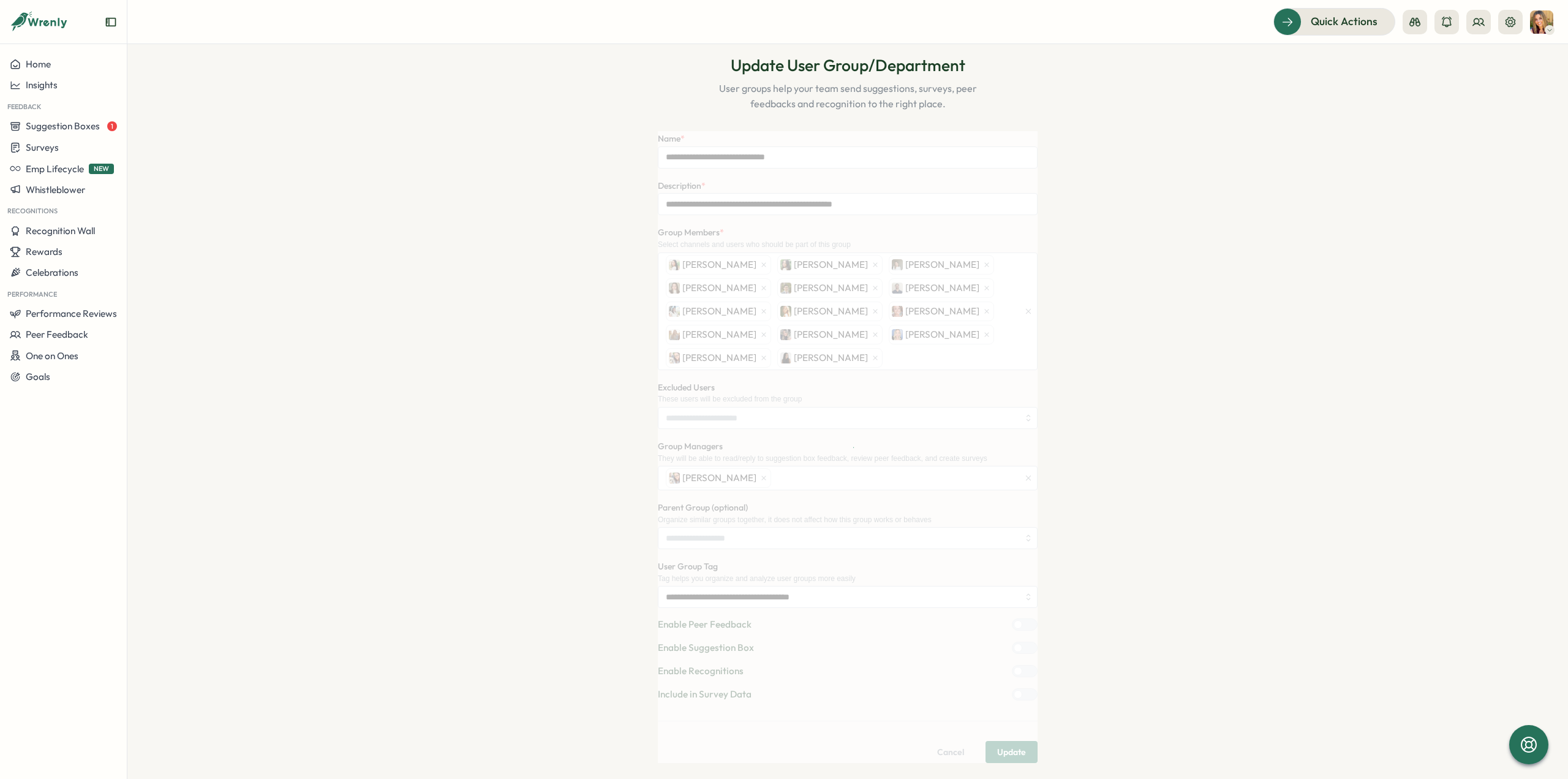
scroll to position [0, 0]
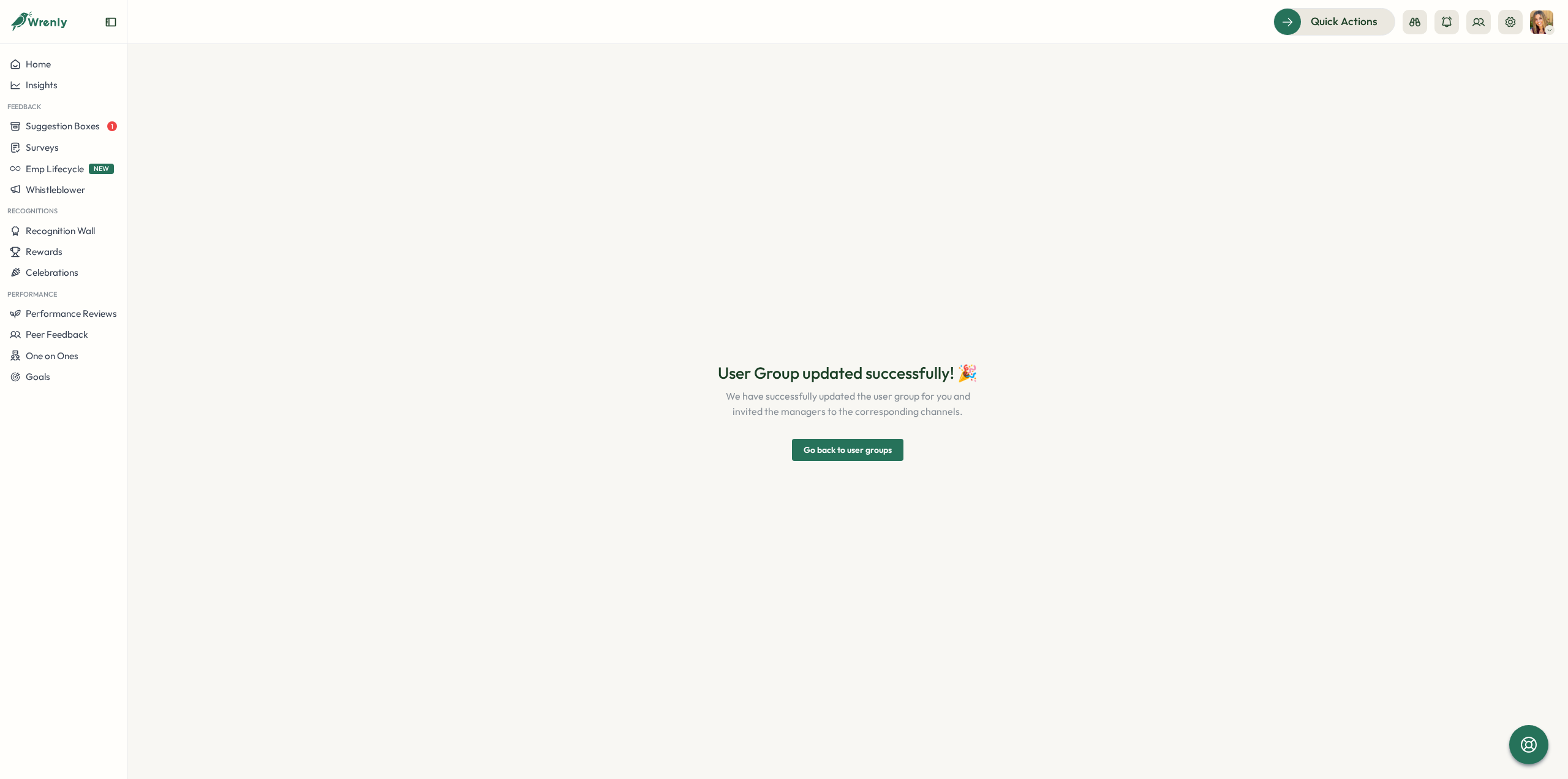
click at [863, 454] on span "Go back to user groups" at bounding box center [848, 450] width 88 height 21
